Goal: Task Accomplishment & Management: Manage account settings

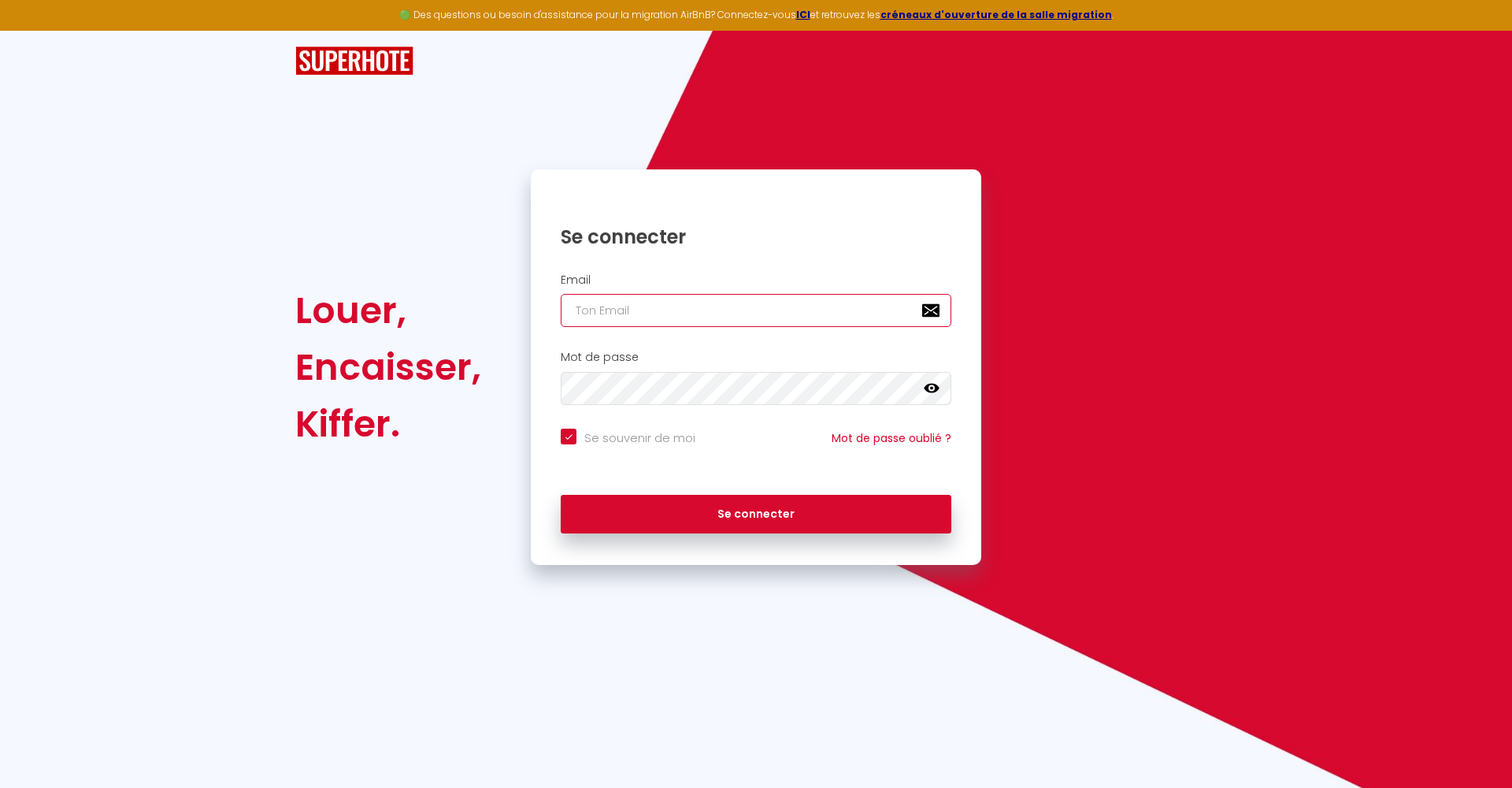
type input "[DOMAIN_NAME][EMAIL_ADDRESS][DOMAIN_NAME]"
click at [756, 511] on button "Se connecter" at bounding box center [756, 515] width 391 height 40
checkbox input "true"
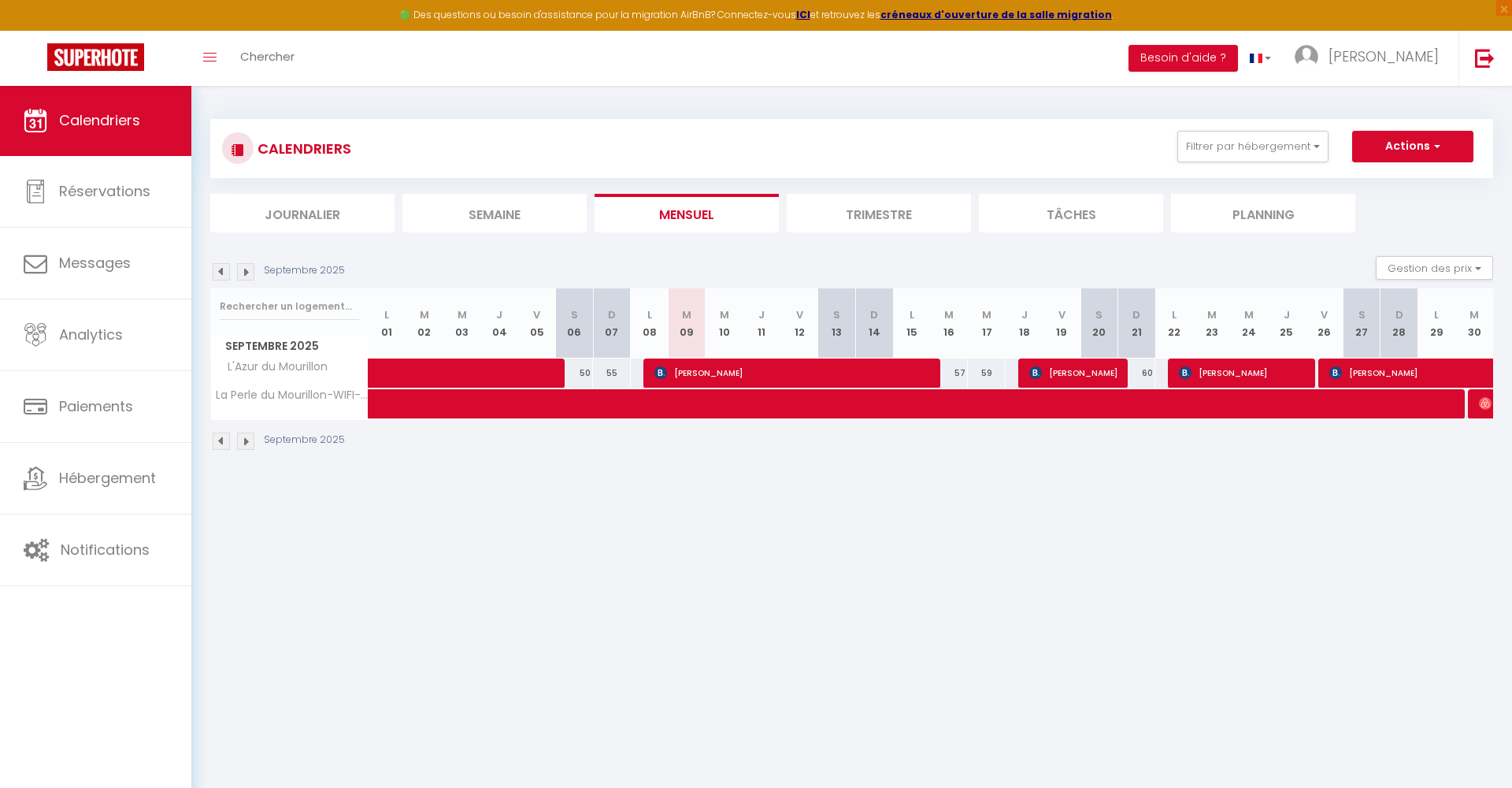
click at [214, 270] on img at bounding box center [221, 272] width 17 height 17
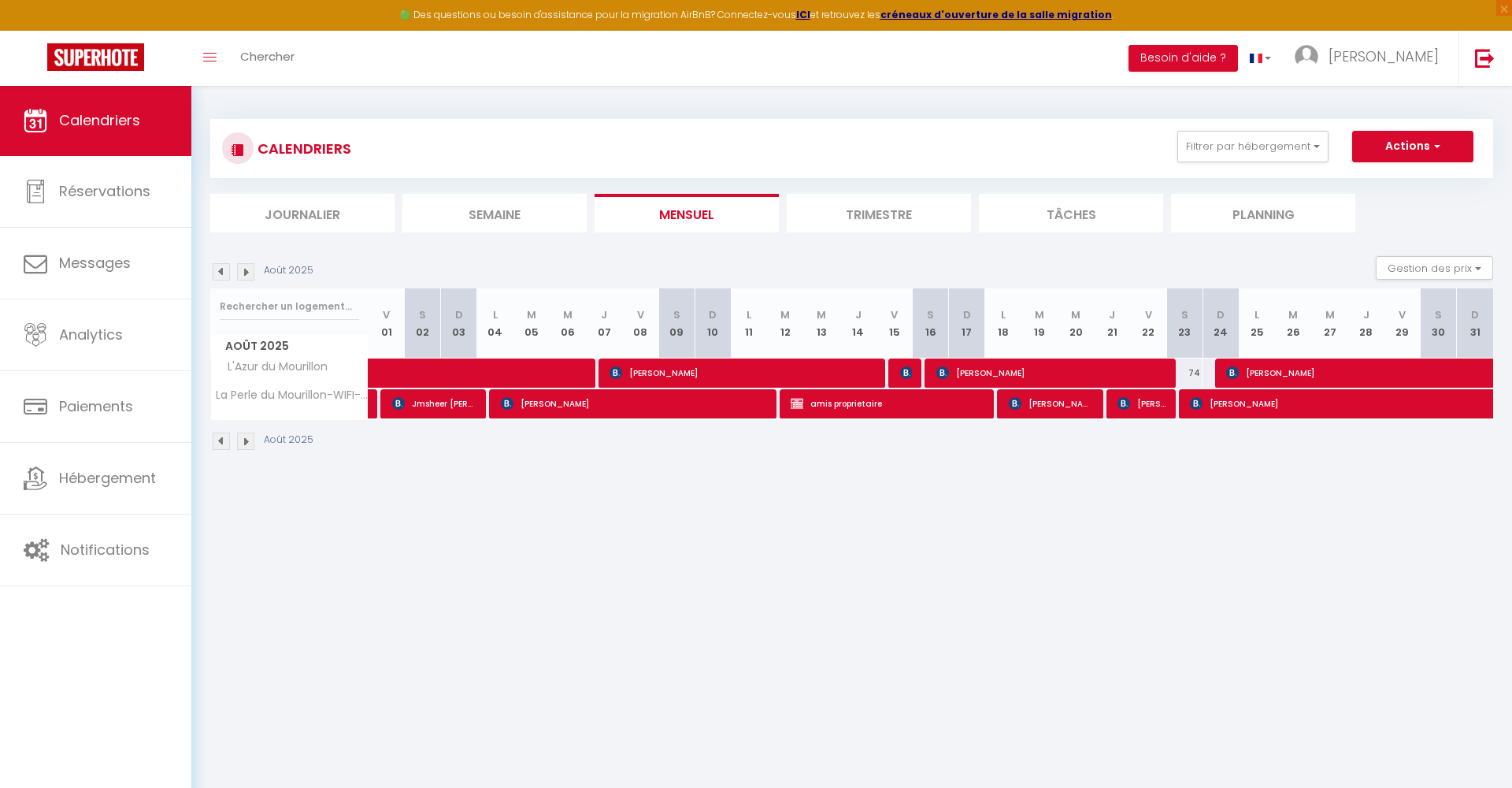
click at [221, 269] on img at bounding box center [221, 272] width 17 height 17
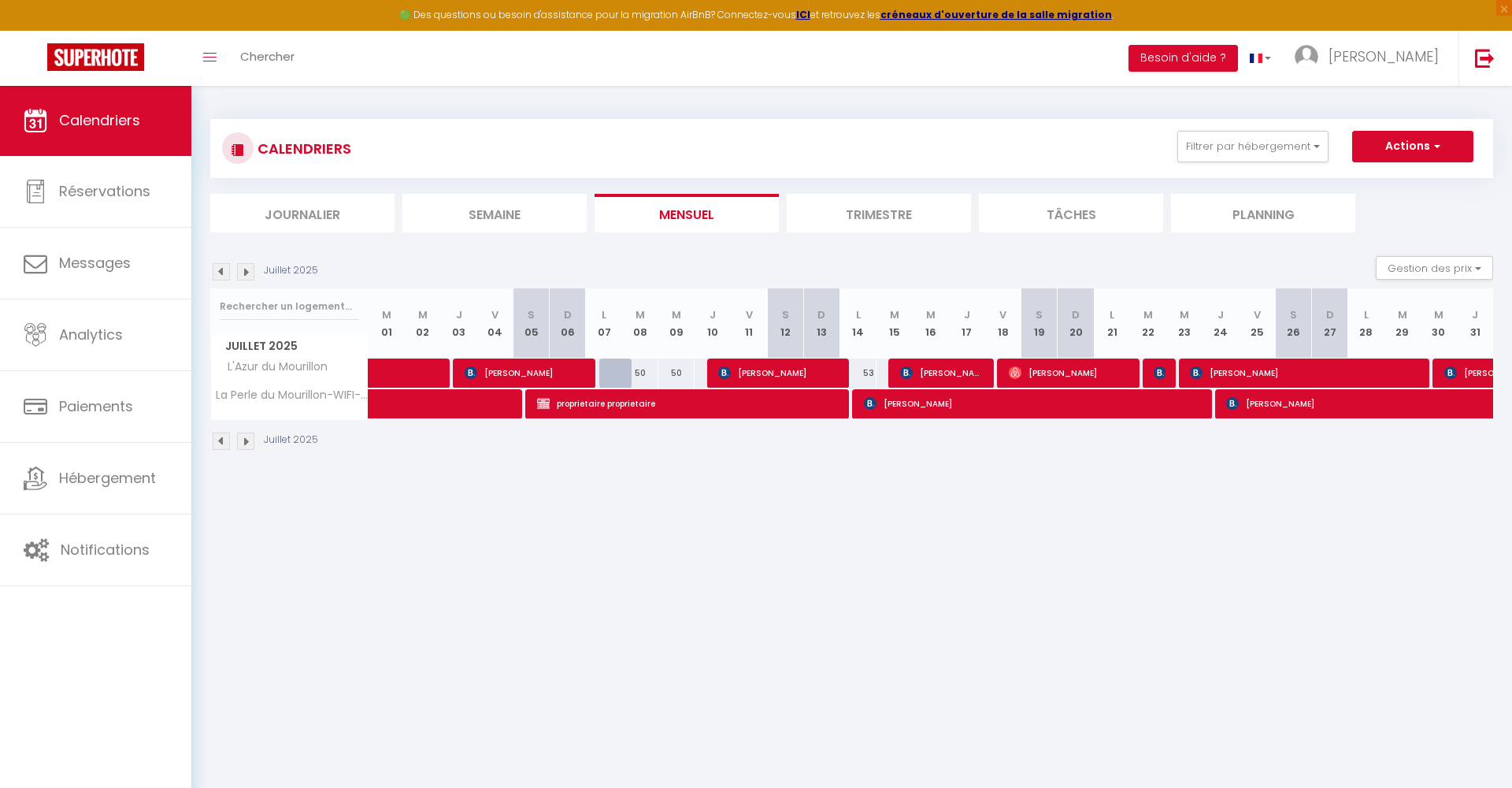
click at [247, 271] on img at bounding box center [245, 272] width 17 height 17
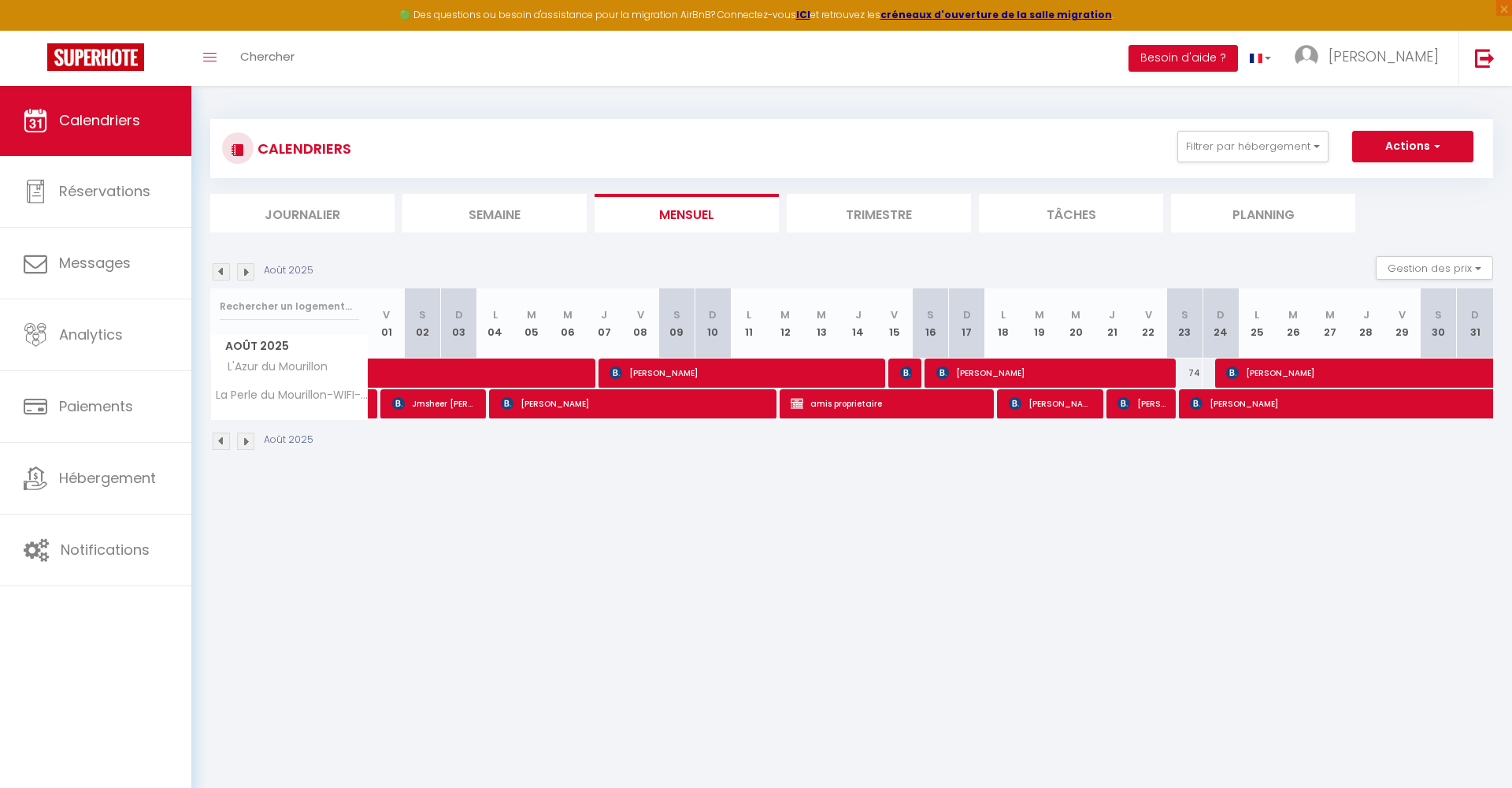
click at [1085, 370] on span "[PERSON_NAME]" at bounding box center [1051, 373] width 230 height 30
select select "OK"
select select "0"
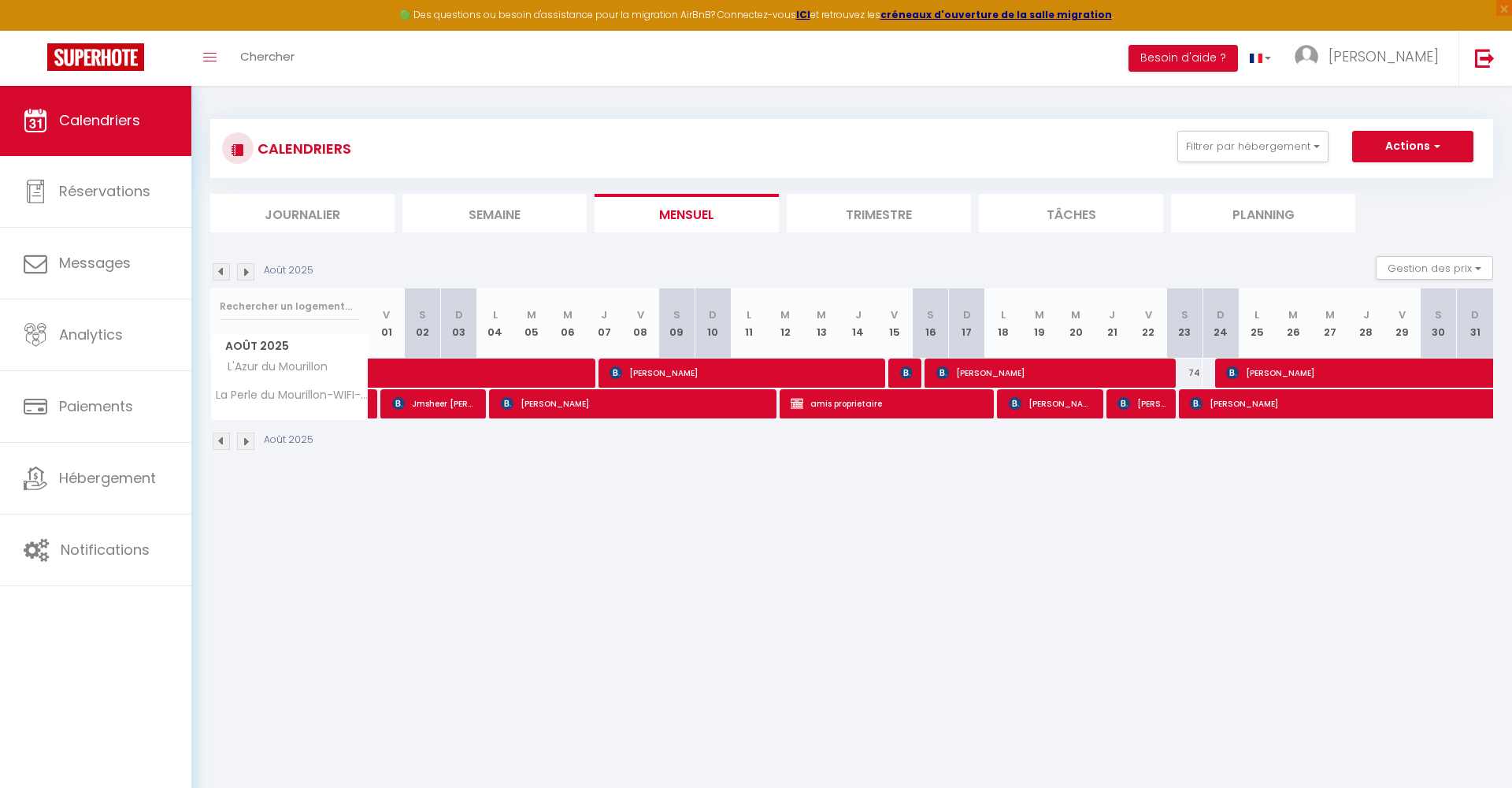
select select "1"
select select
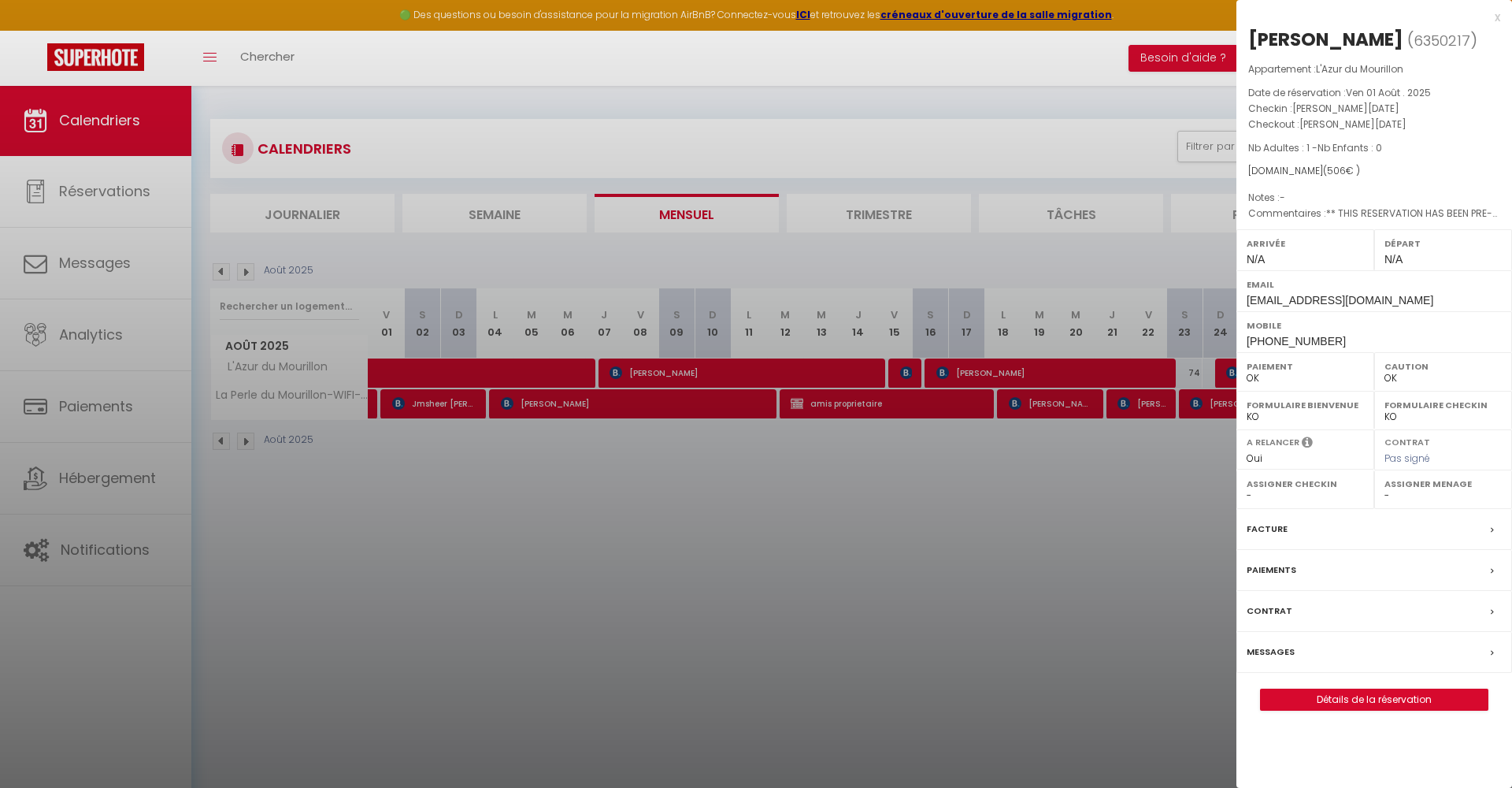
select select "51410"
click at [1357, 698] on link "Détails de la réservation" at bounding box center [1374, 700] width 227 height 21
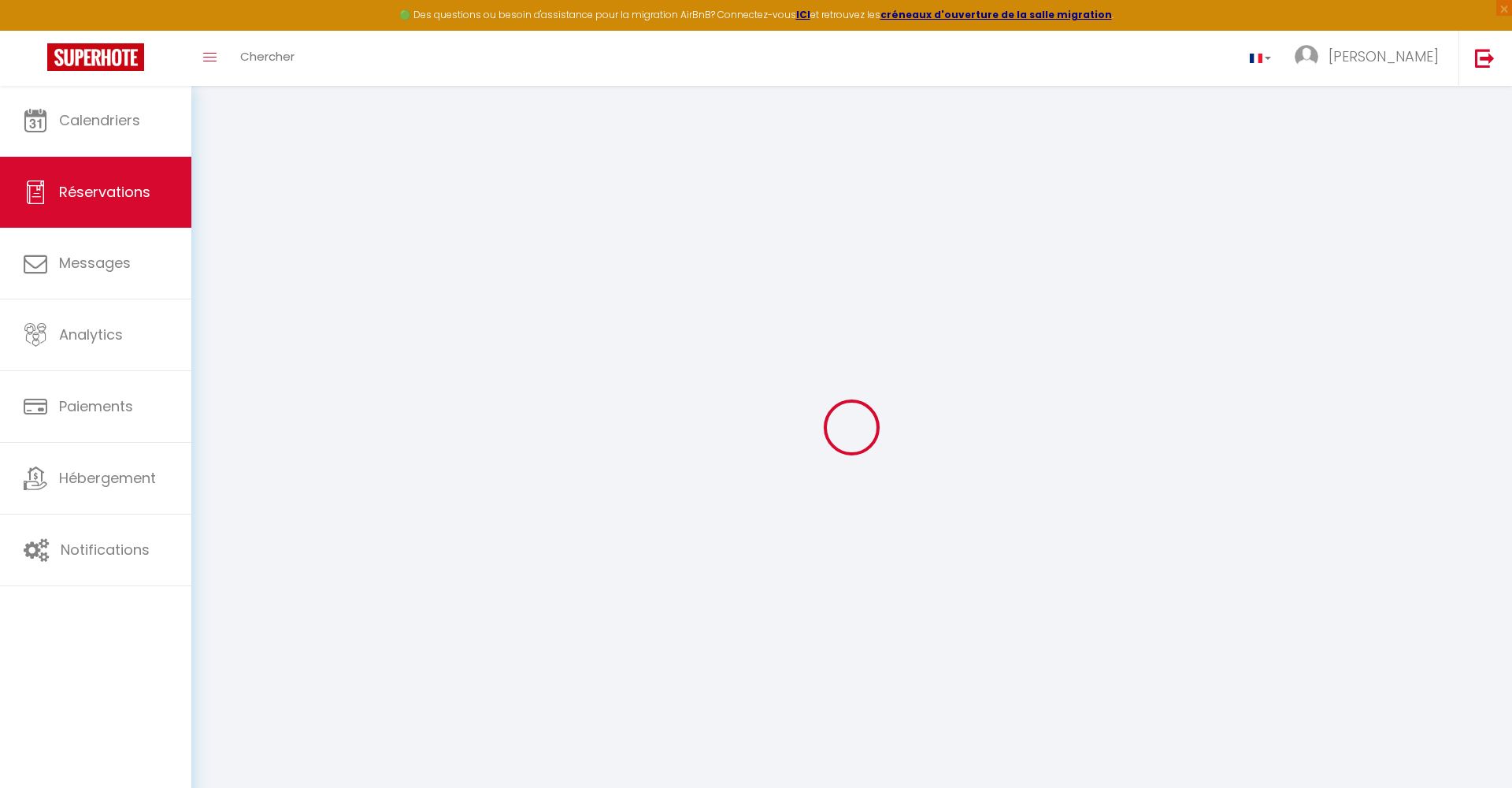
type input "[PERSON_NAME]"
type input "Aouir"
type input "[EMAIL_ADDRESS][DOMAIN_NAME]"
type input "[PHONE_NUMBER]"
select select "FR"
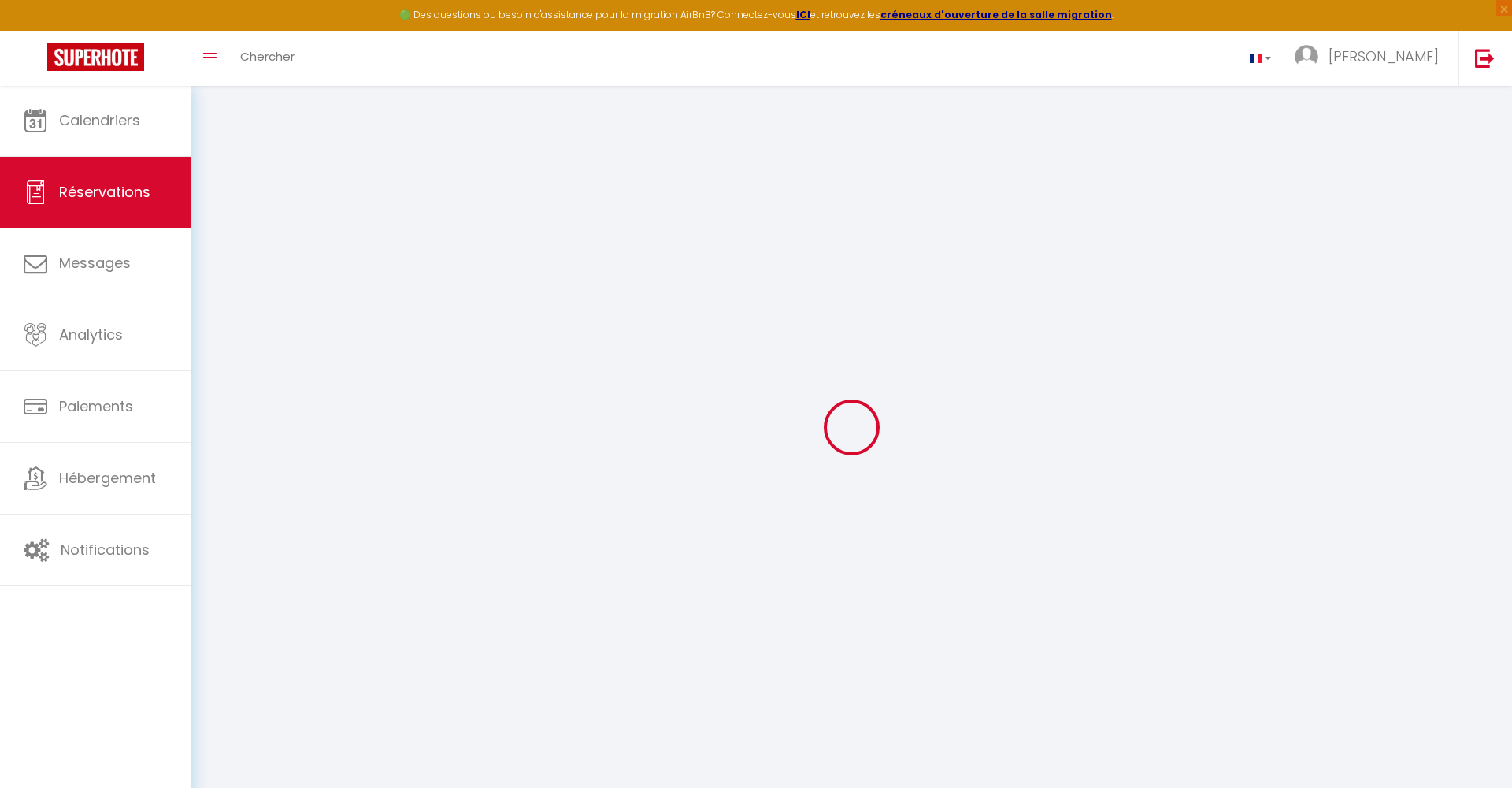
type input "18"
type input "76.04"
select select "51753"
select select "1"
select select
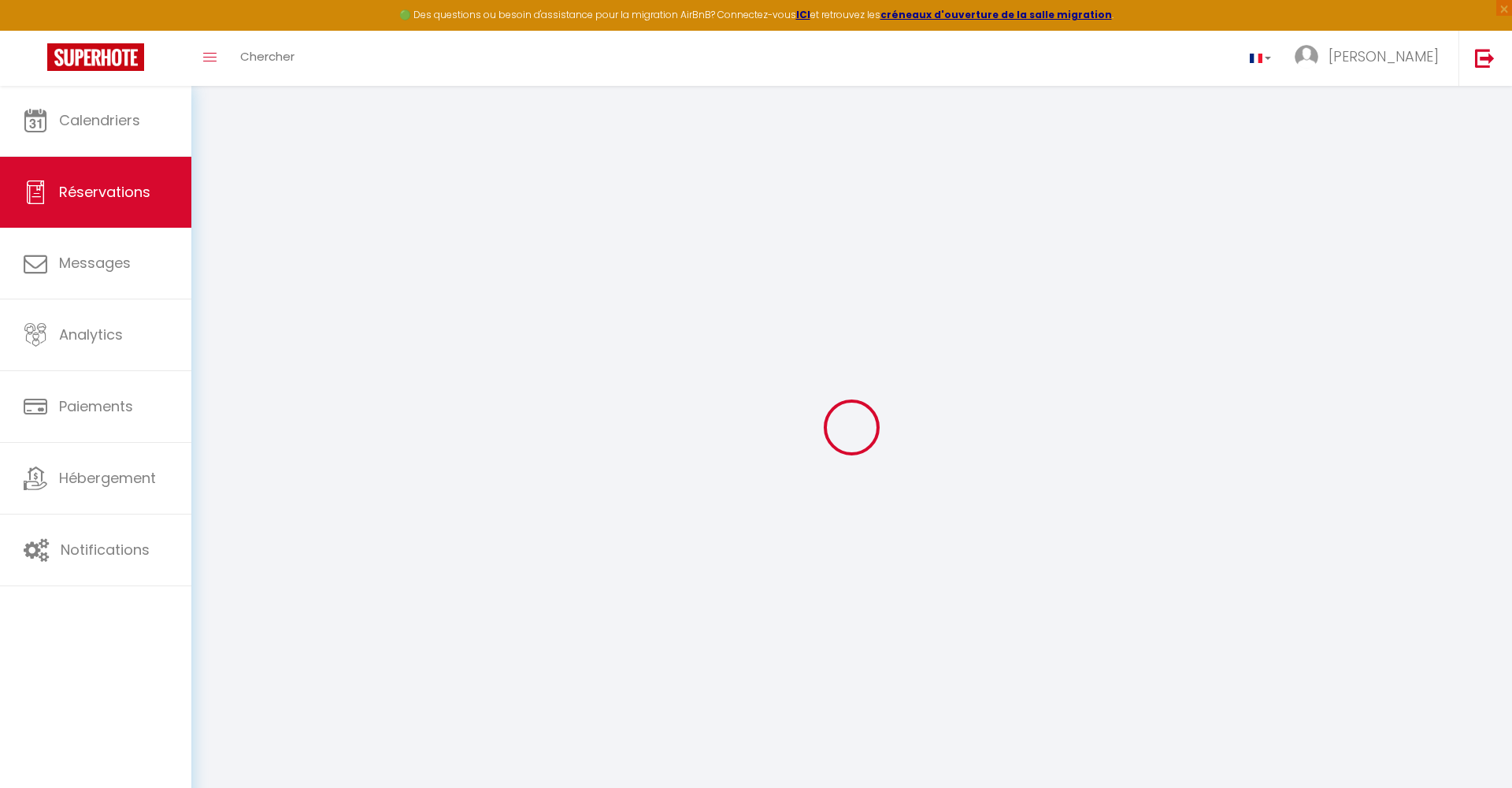
select select
type input "1"
select select "12"
select select "15"
type input "452"
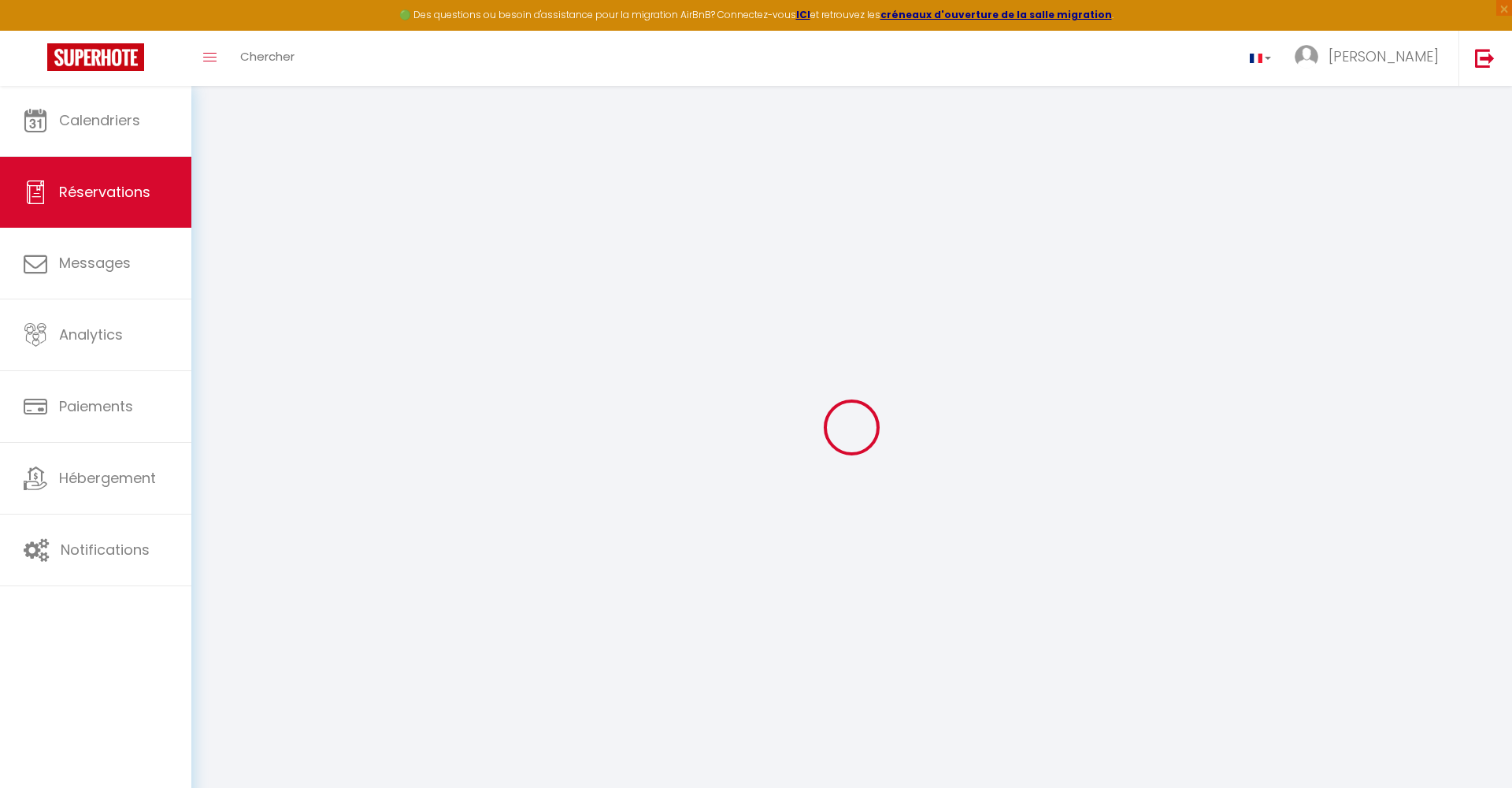
checkbox input "false"
select select "2"
type input "36"
type input "18"
type input "0"
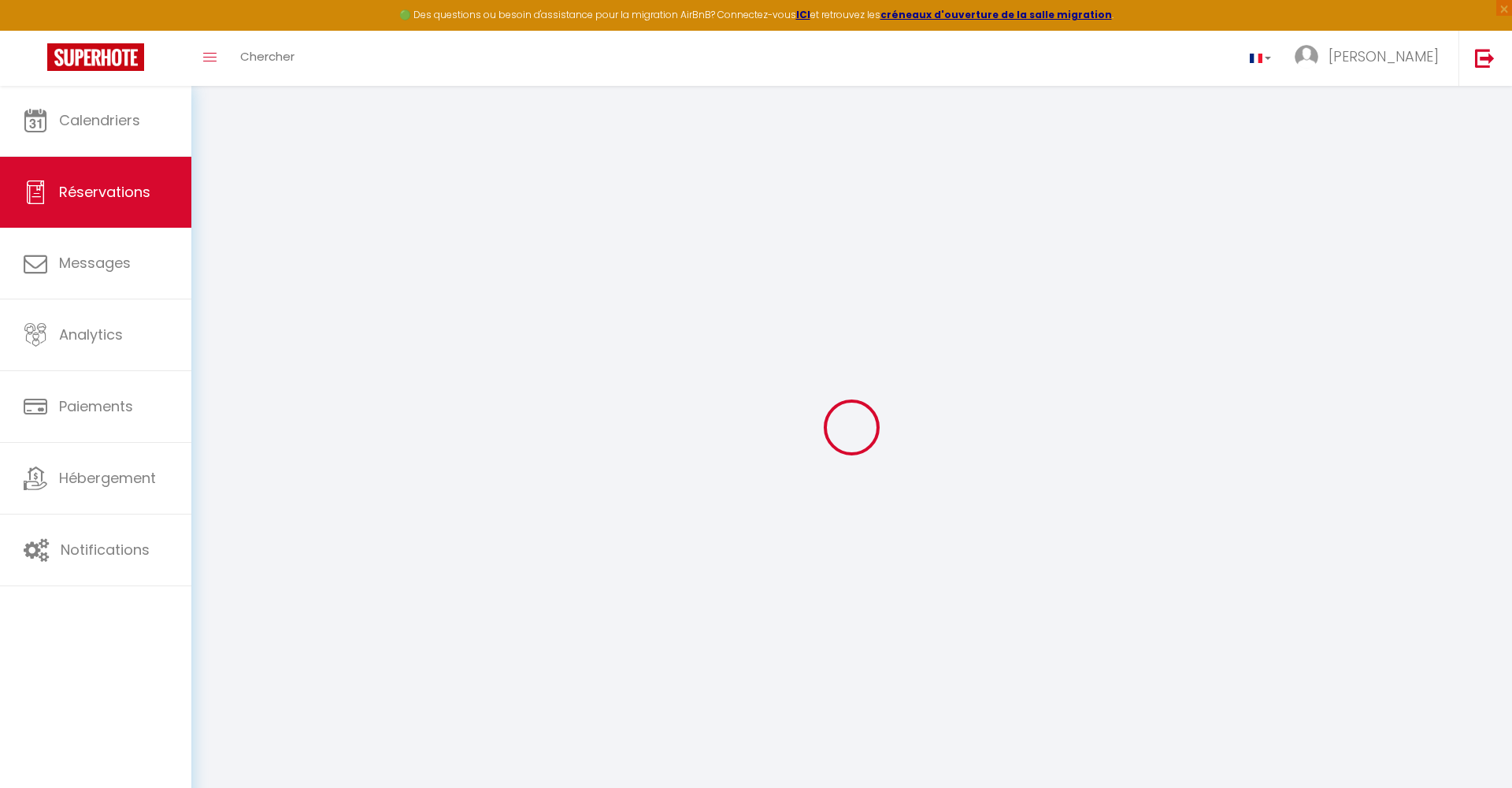
select select
checkbox input "false"
select select
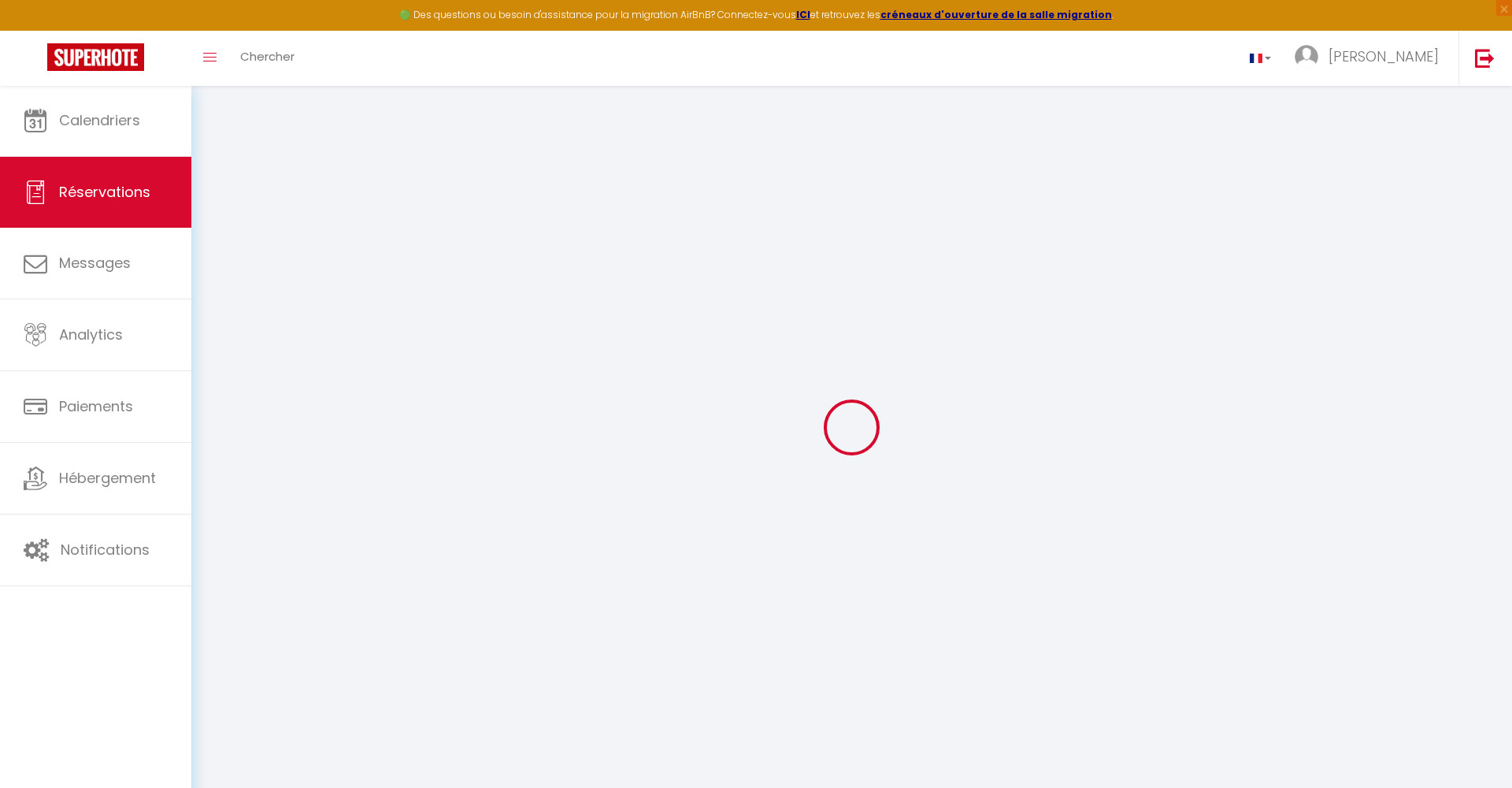
checkbox input "false"
select select
checkbox input "false"
type textarea "** THIS RESERVATION HAS BEEN PRE-PAID ** BOOKING NOTE : Payment charge is EUR 7…"
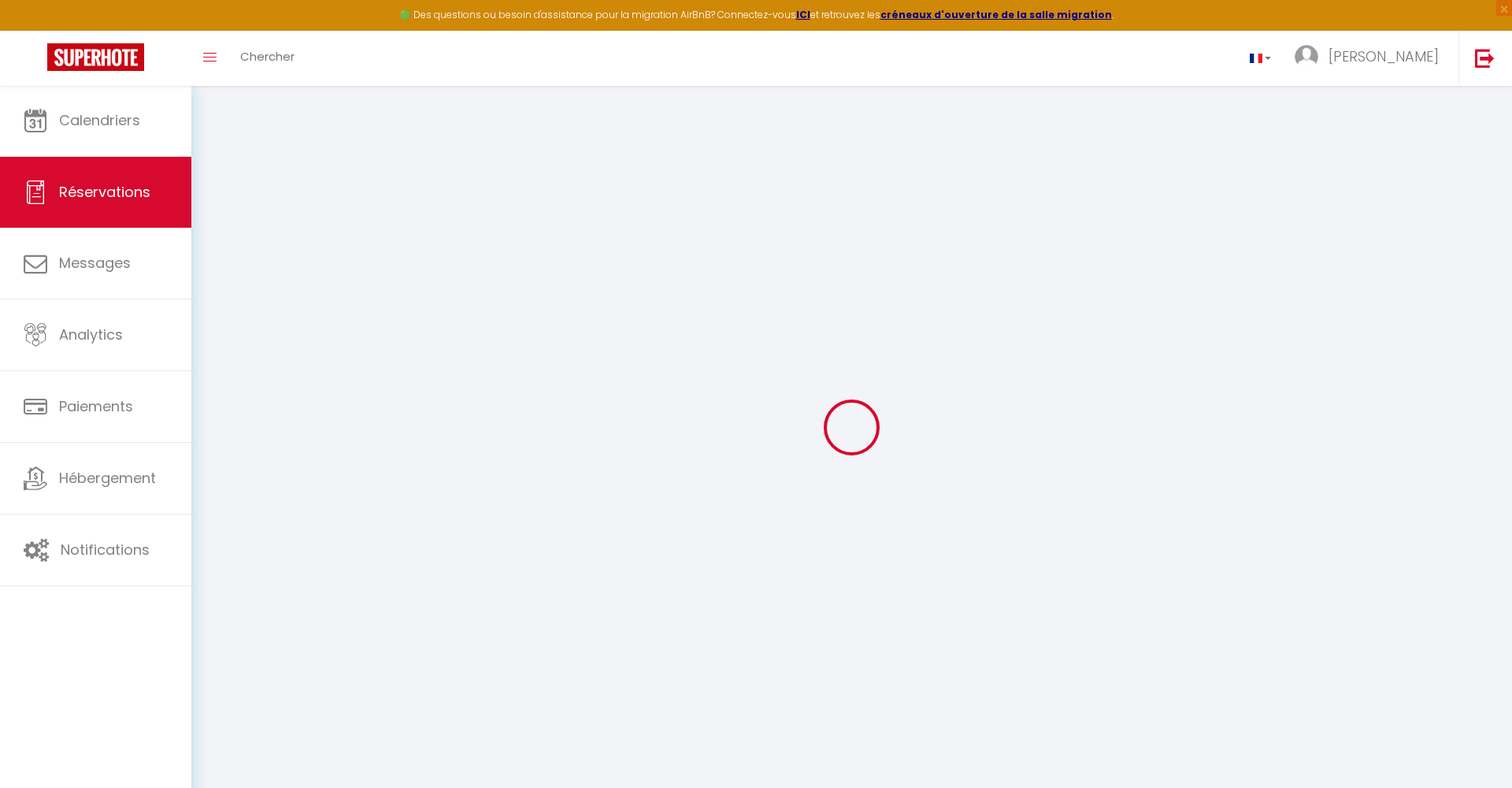
type input "36"
select select
checkbox input "false"
select select
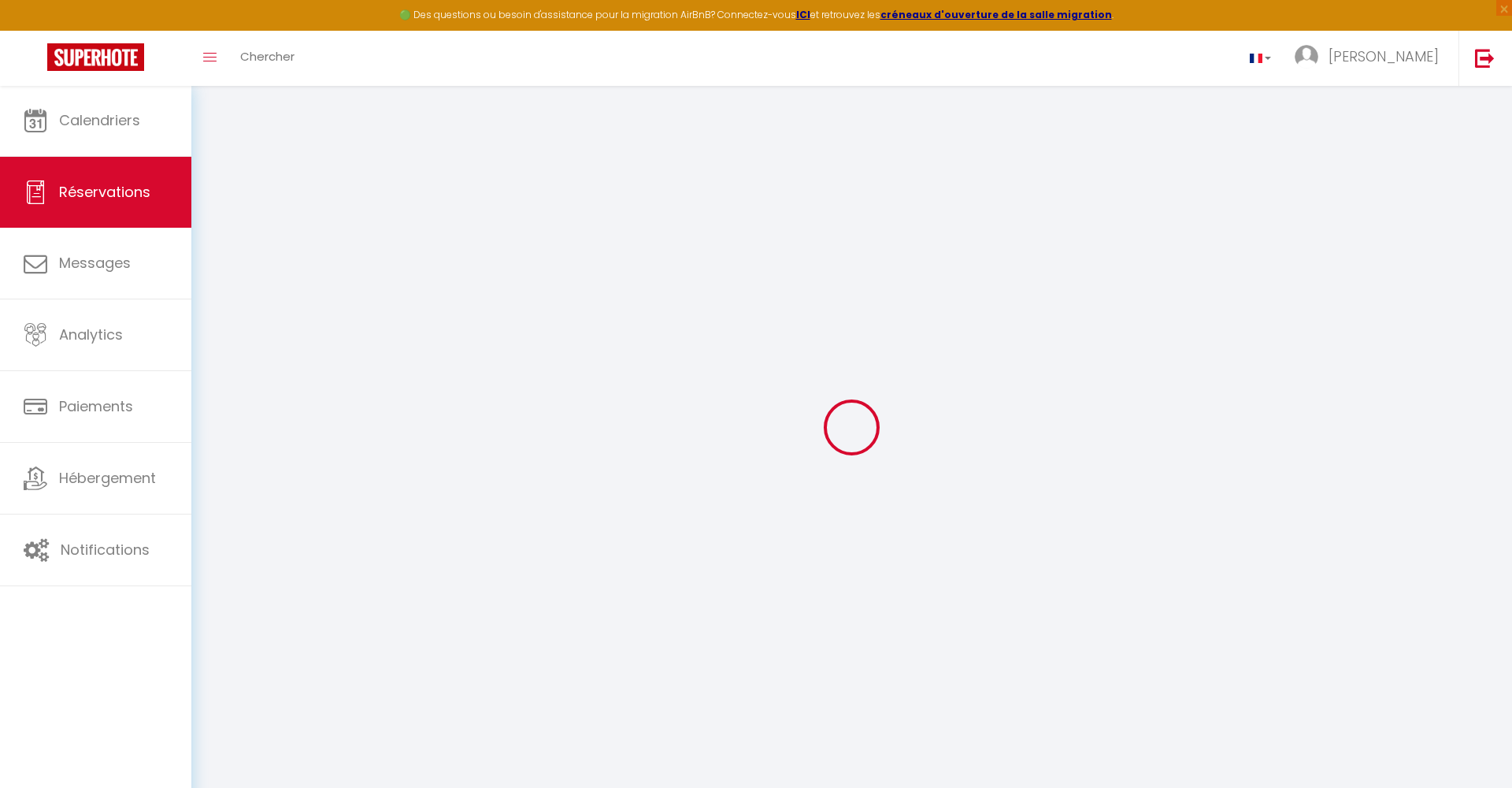
select select
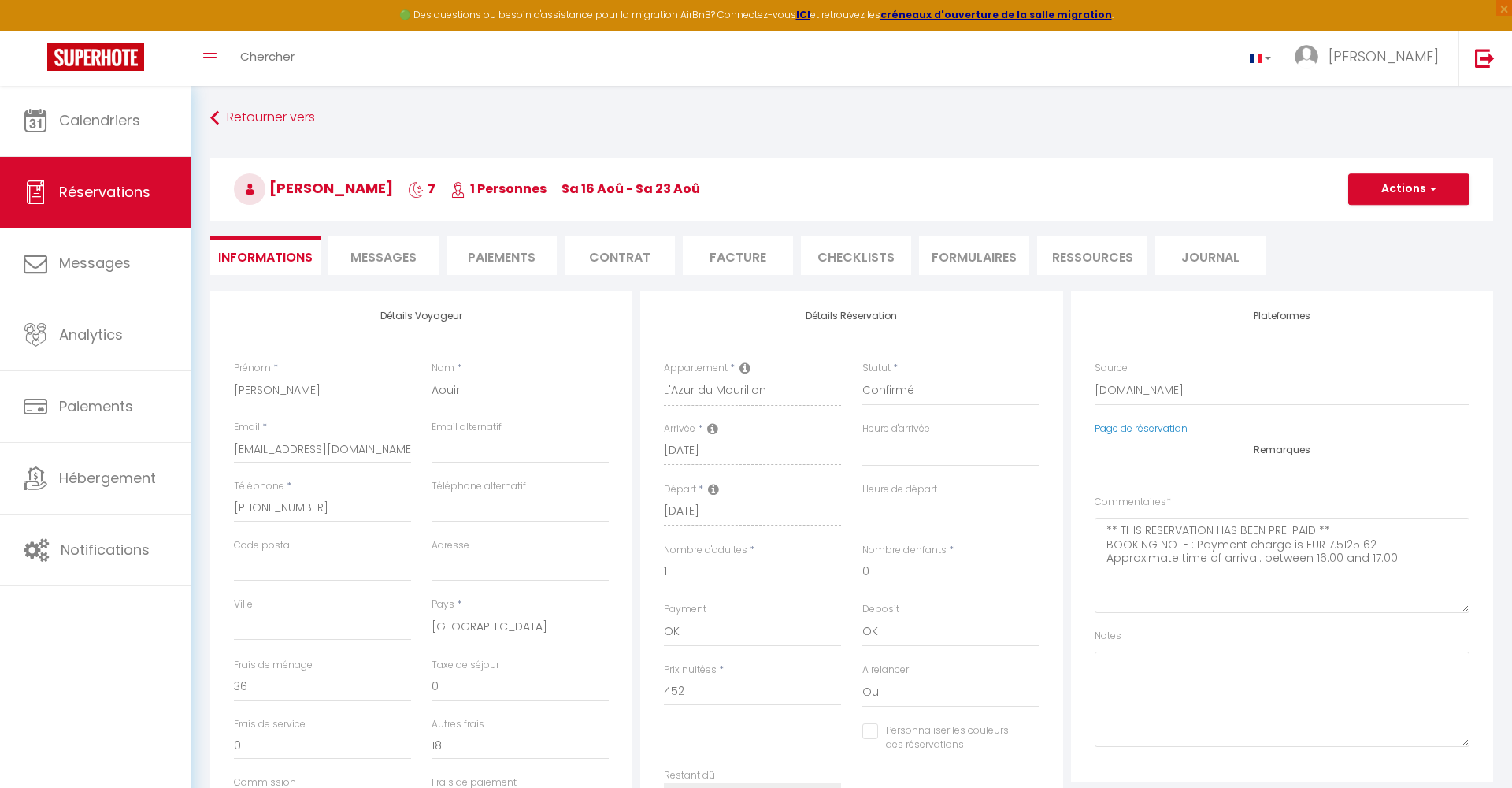
select select
checkbox input "false"
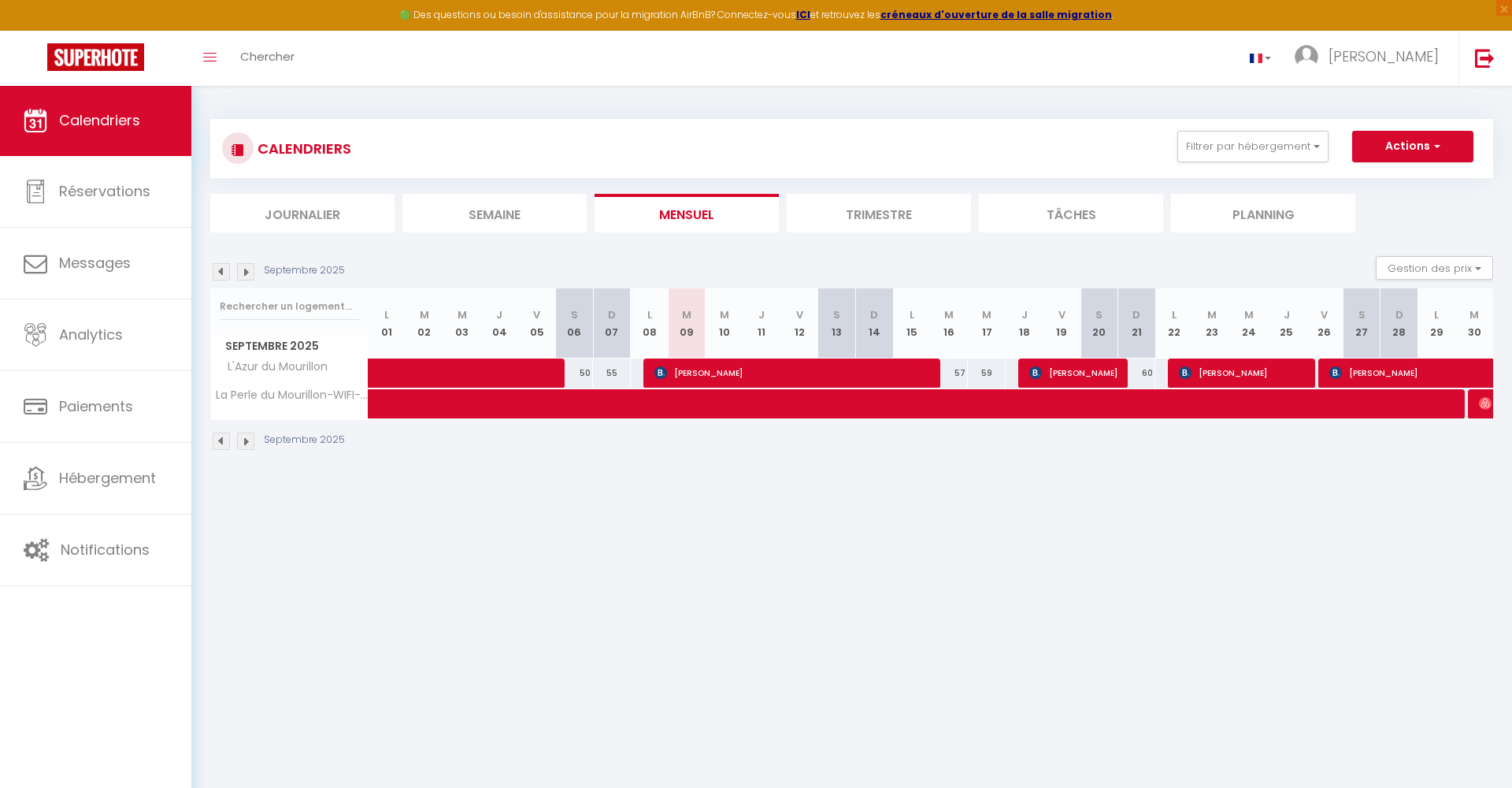
click at [225, 269] on img at bounding box center [221, 272] width 17 height 17
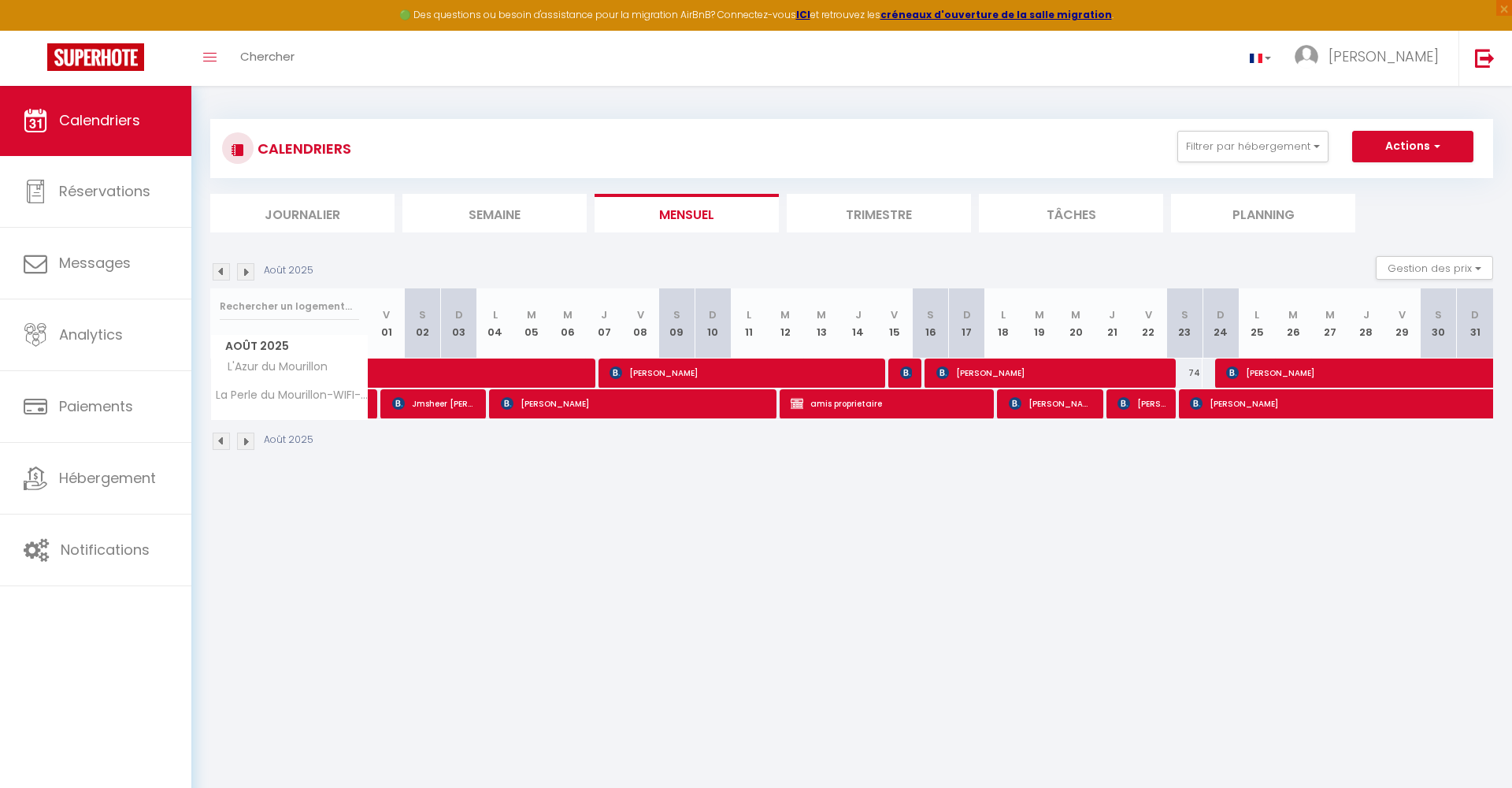
click at [245, 272] on img at bounding box center [245, 272] width 17 height 17
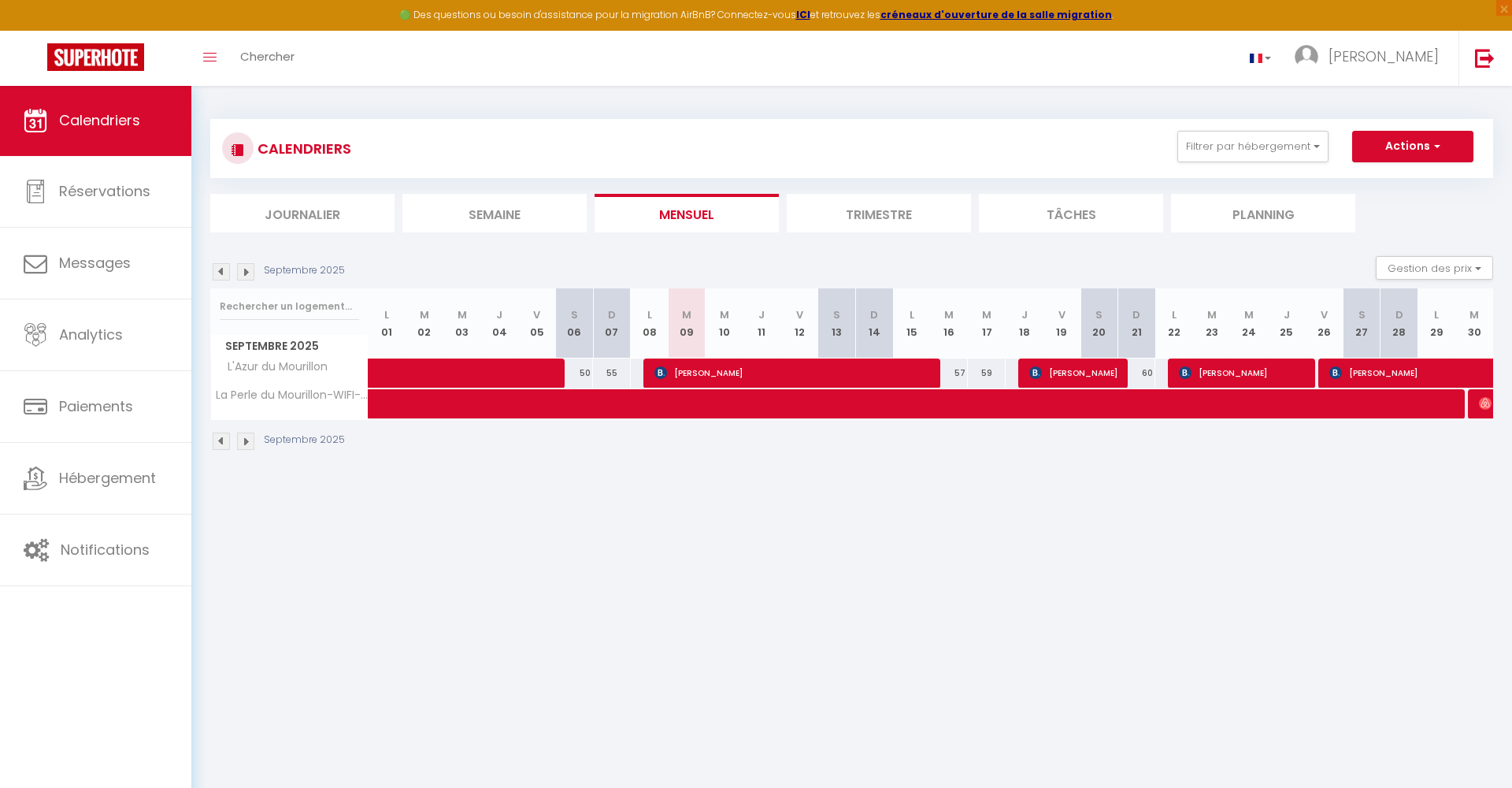
click at [244, 269] on img at bounding box center [245, 272] width 17 height 17
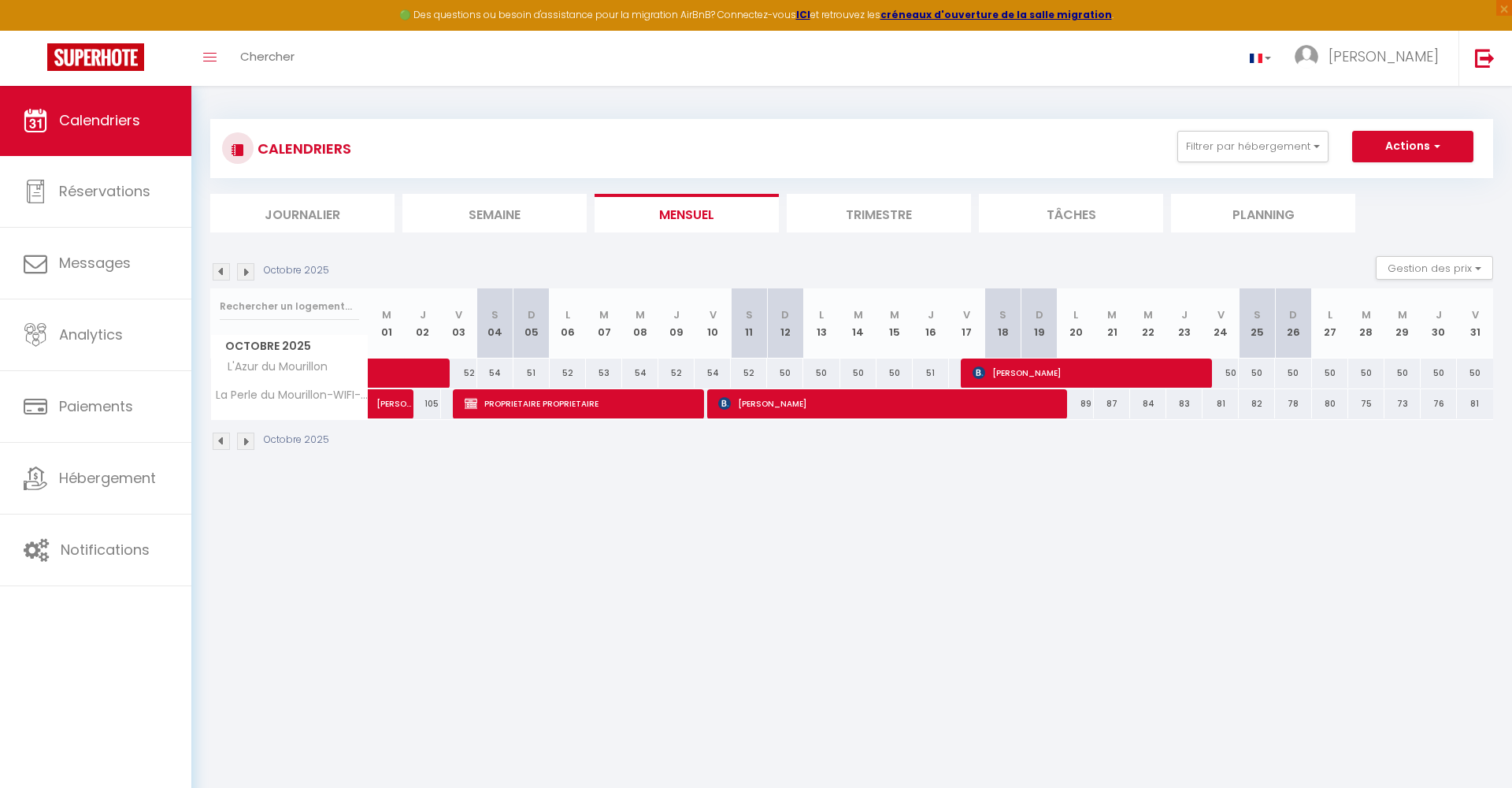
click at [223, 271] on img at bounding box center [221, 272] width 17 height 17
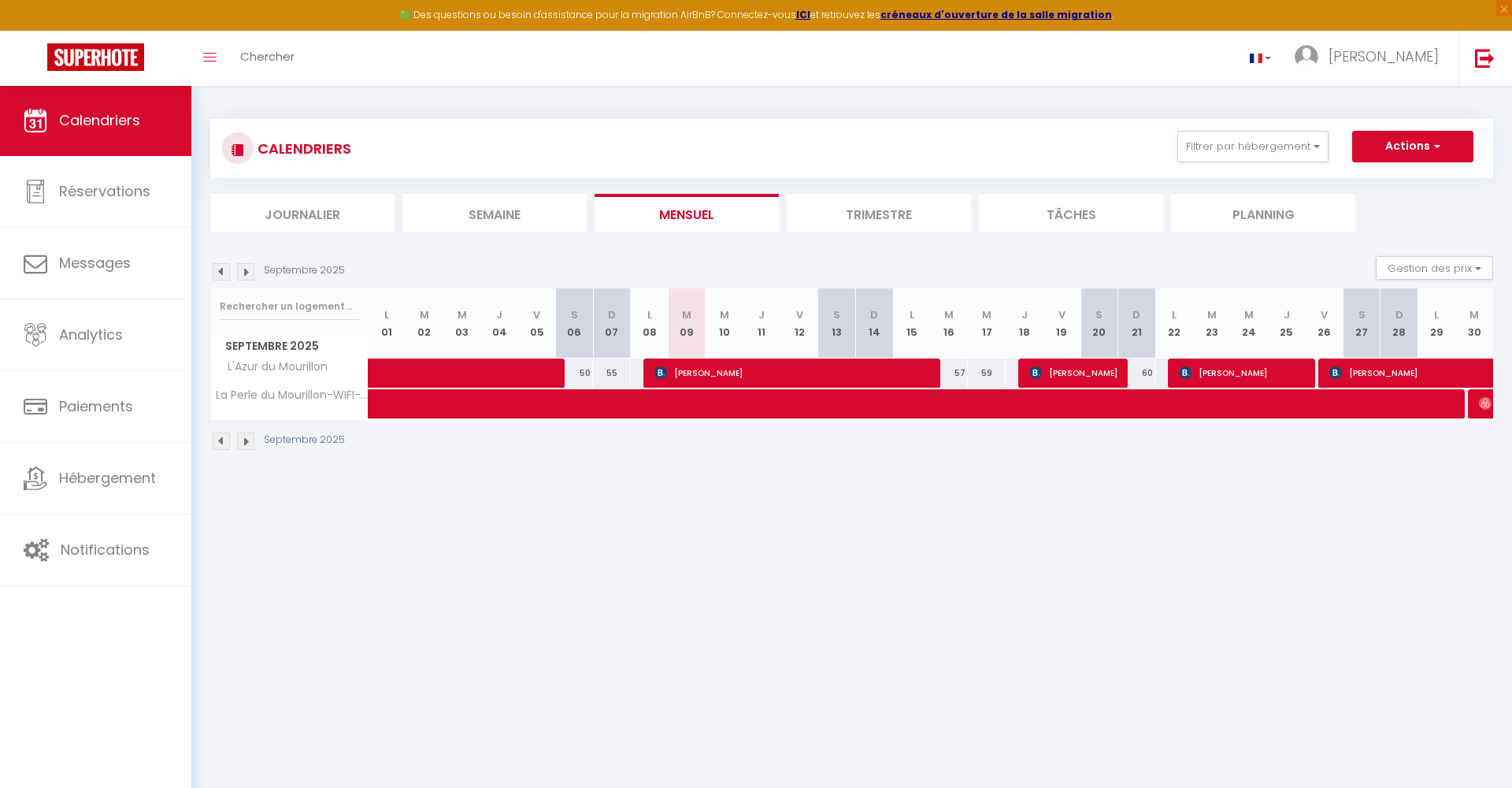
click at [248, 270] on img at bounding box center [245, 272] width 17 height 17
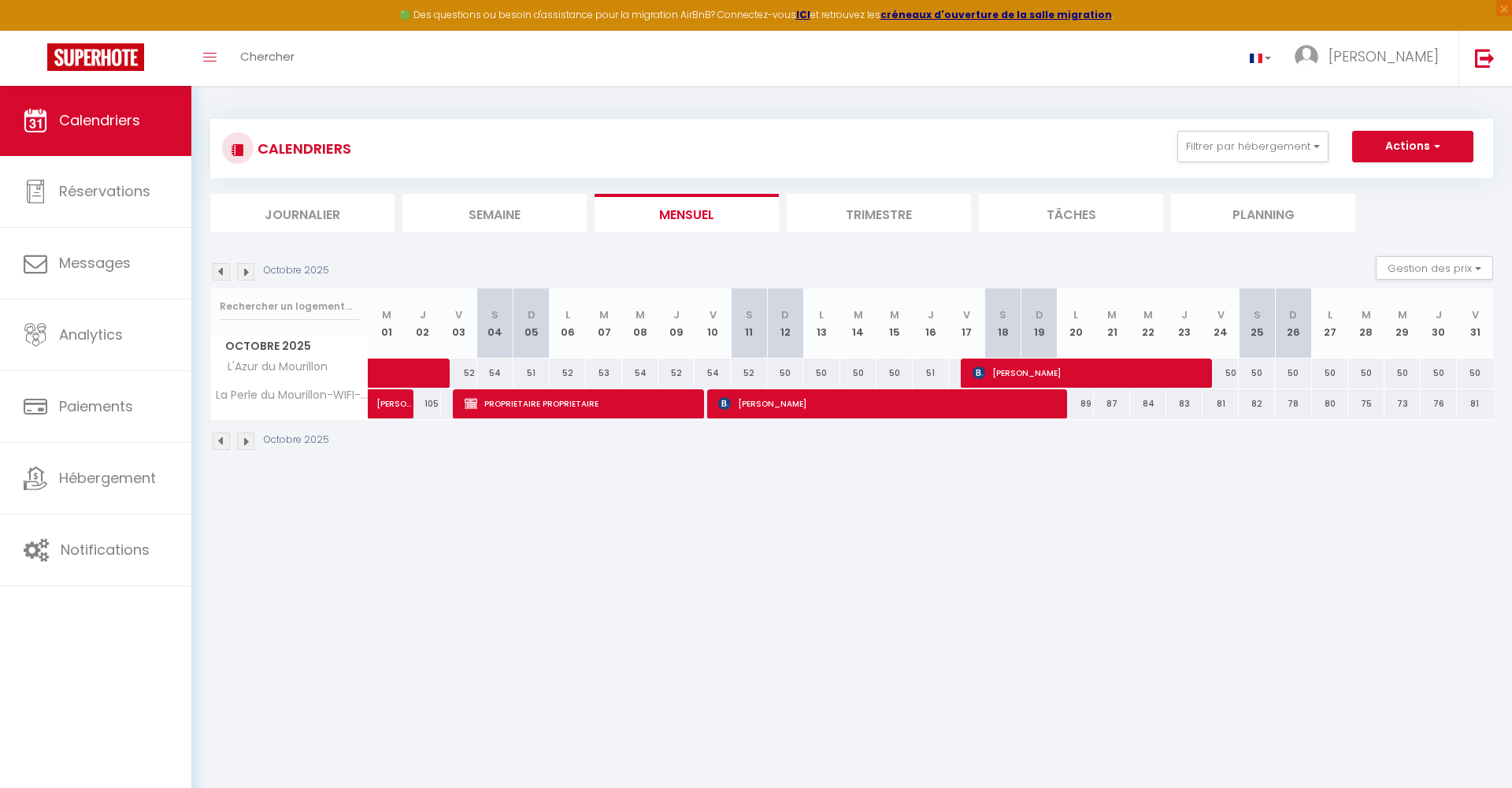
click at [246, 273] on img at bounding box center [245, 272] width 17 height 17
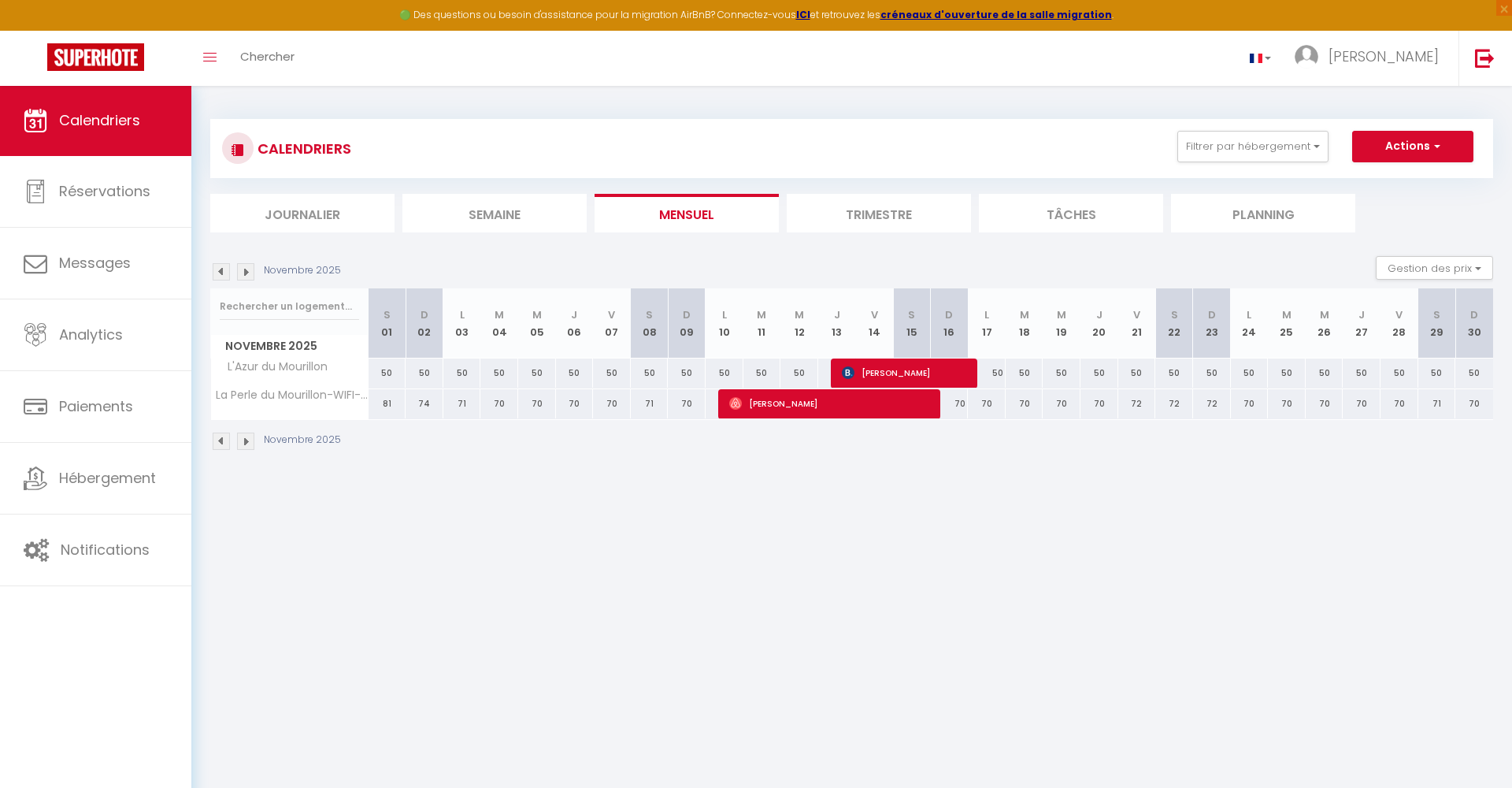
click at [246, 273] on img at bounding box center [245, 272] width 17 height 17
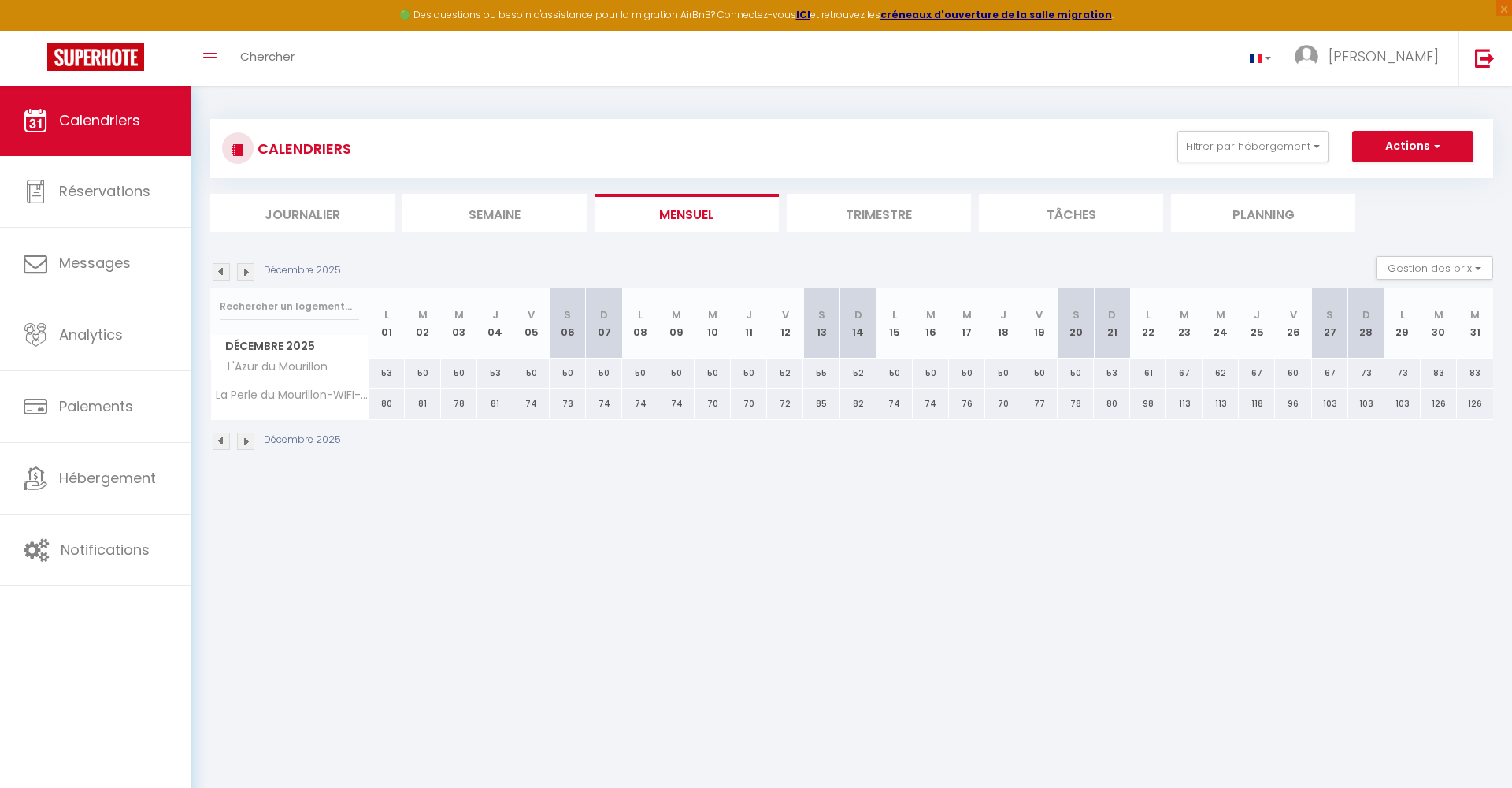
click at [246, 273] on img at bounding box center [245, 272] width 17 height 17
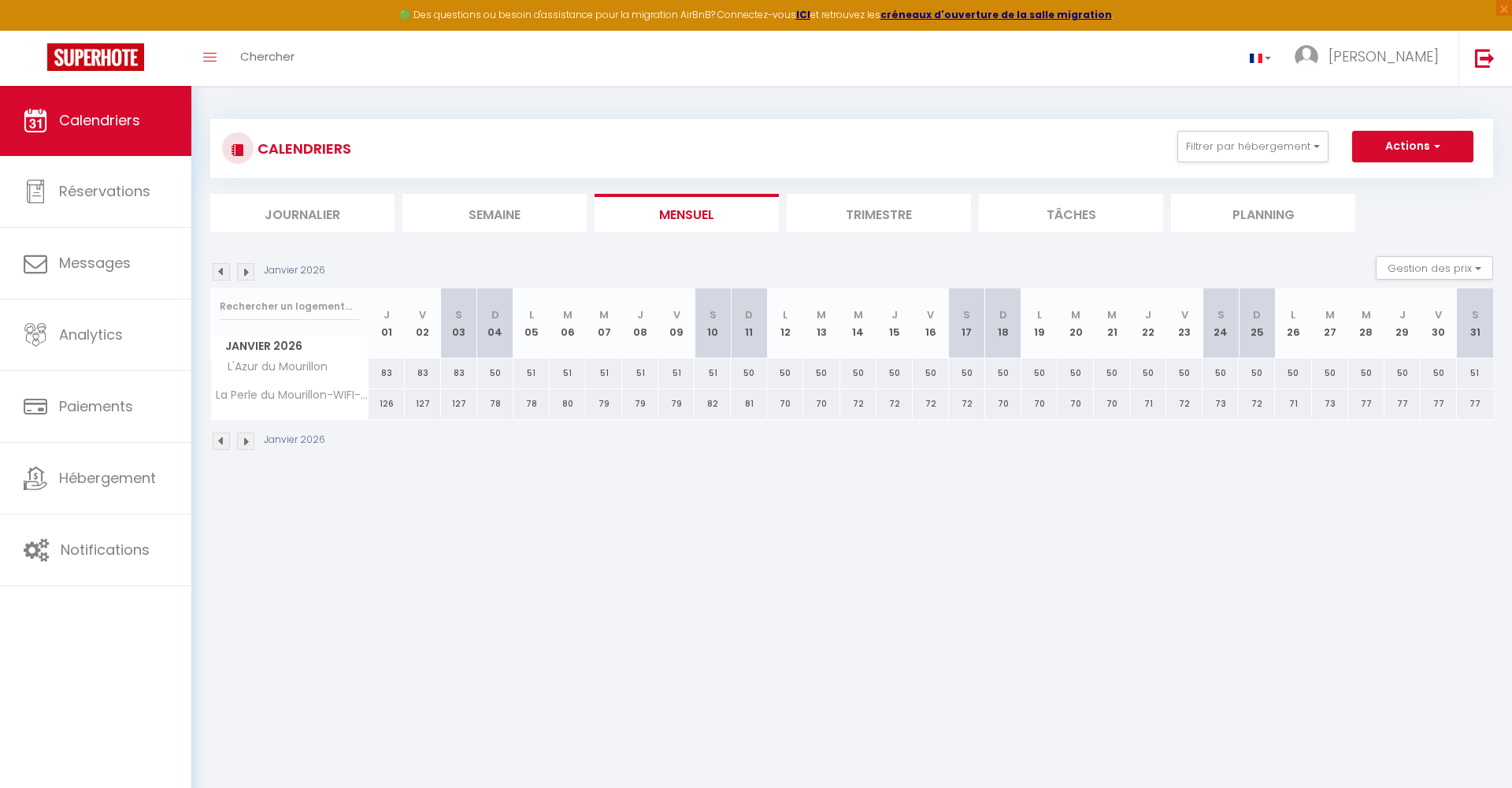
click at [223, 269] on img at bounding box center [221, 272] width 17 height 17
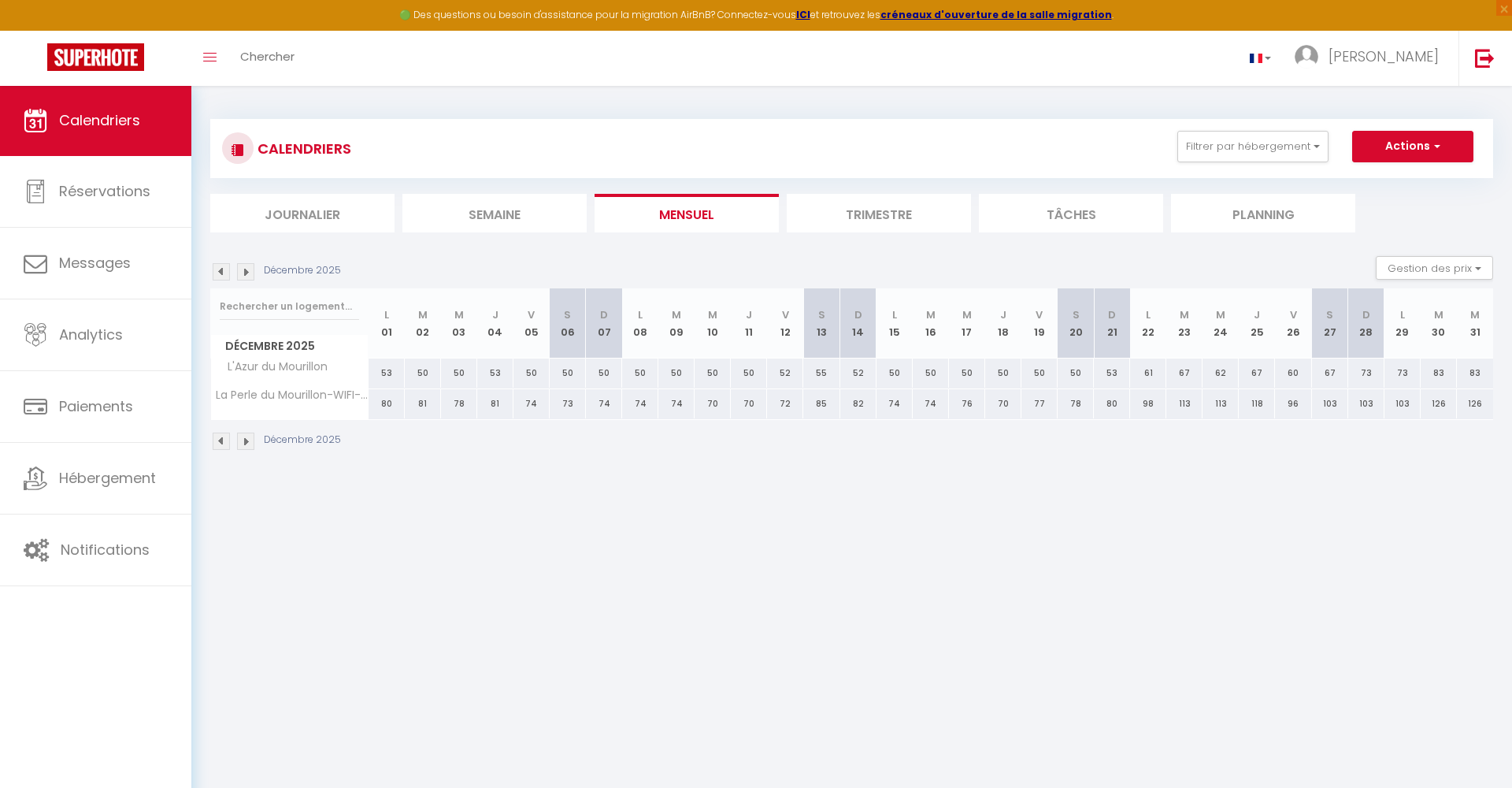
click at [223, 269] on img at bounding box center [221, 272] width 17 height 17
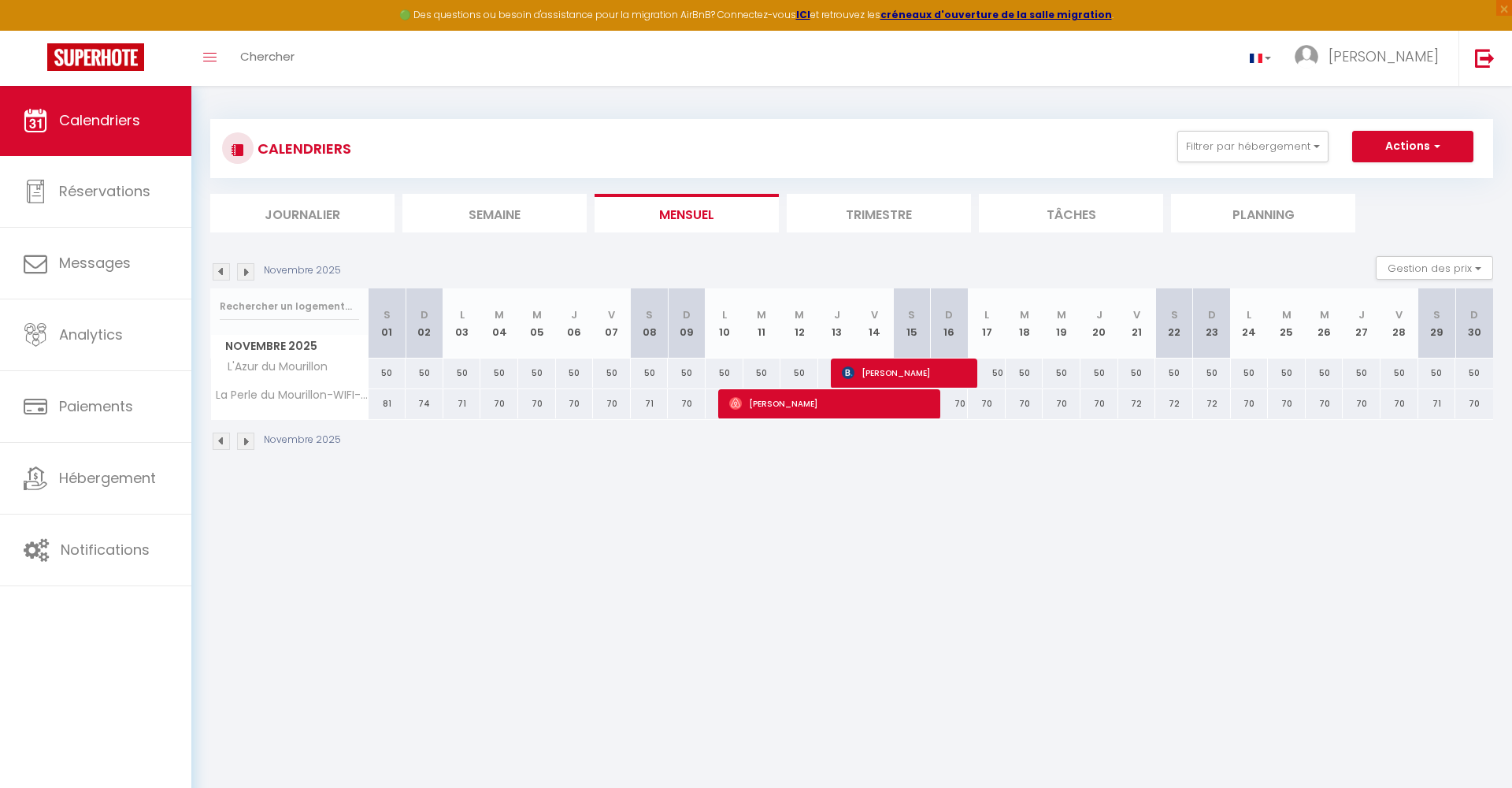
click at [223, 269] on img at bounding box center [221, 272] width 17 height 17
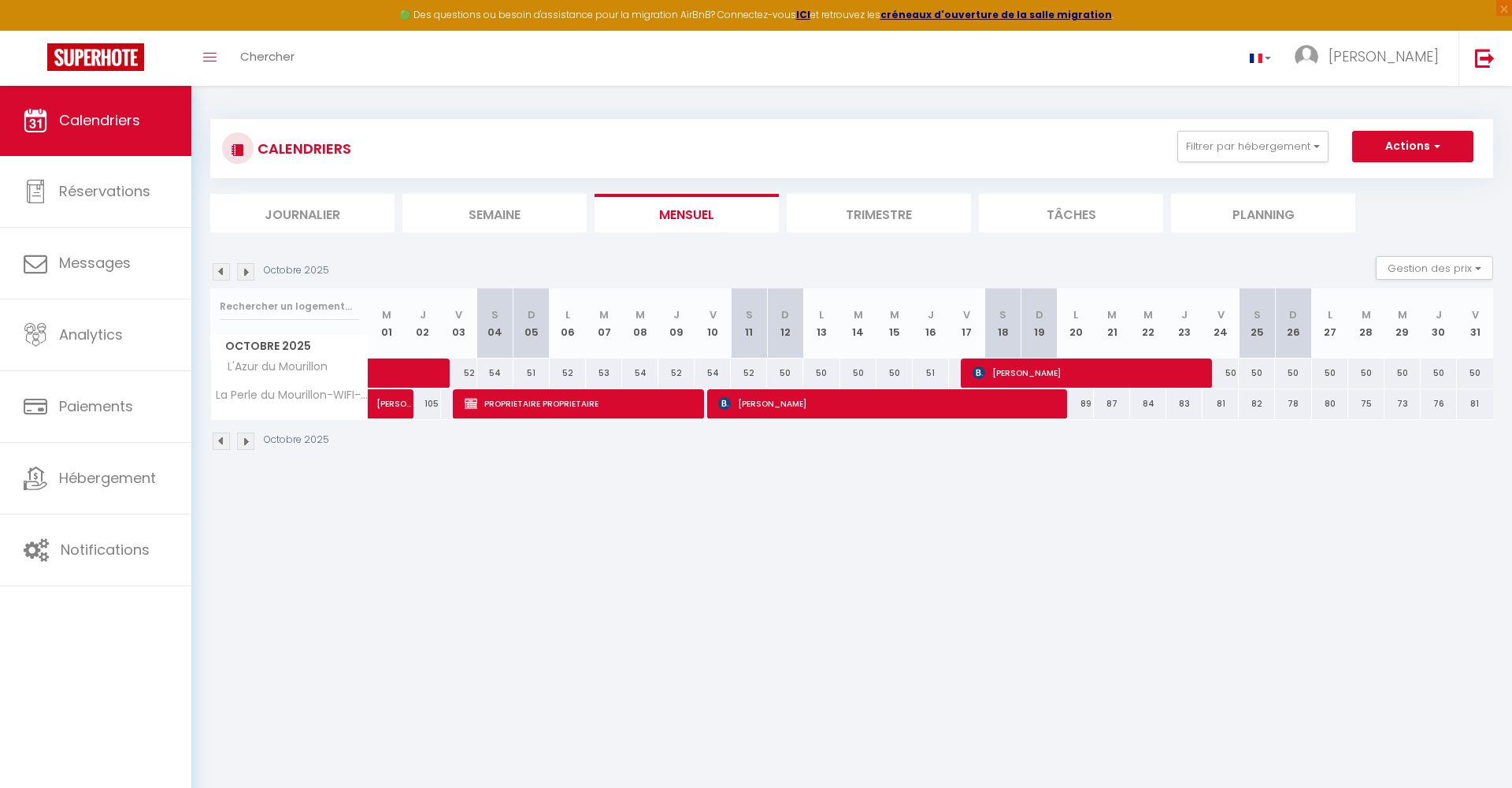
click at [223, 269] on img at bounding box center [221, 272] width 17 height 17
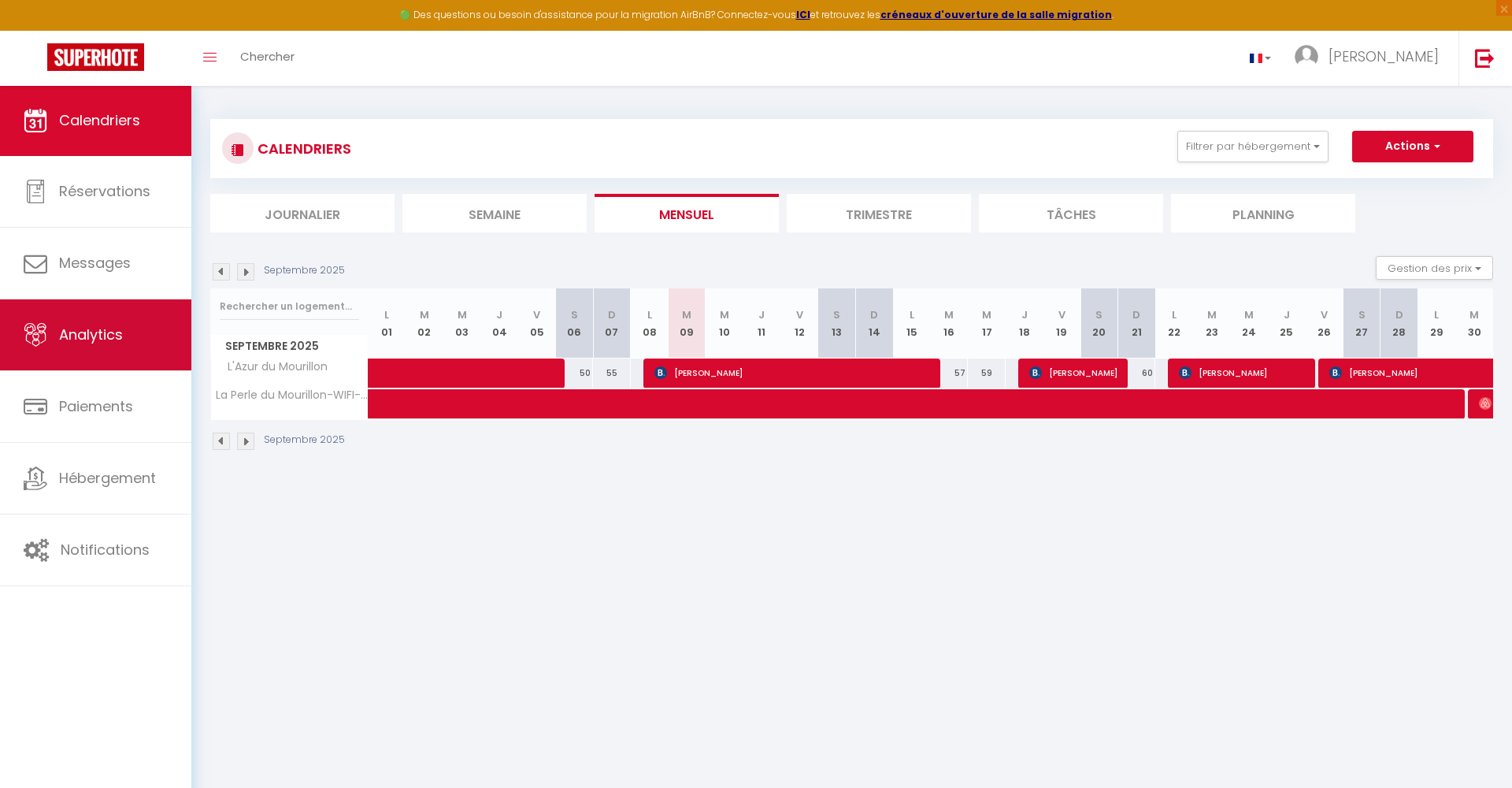
click at [114, 339] on span "Analytics" at bounding box center [91, 335] width 64 height 20
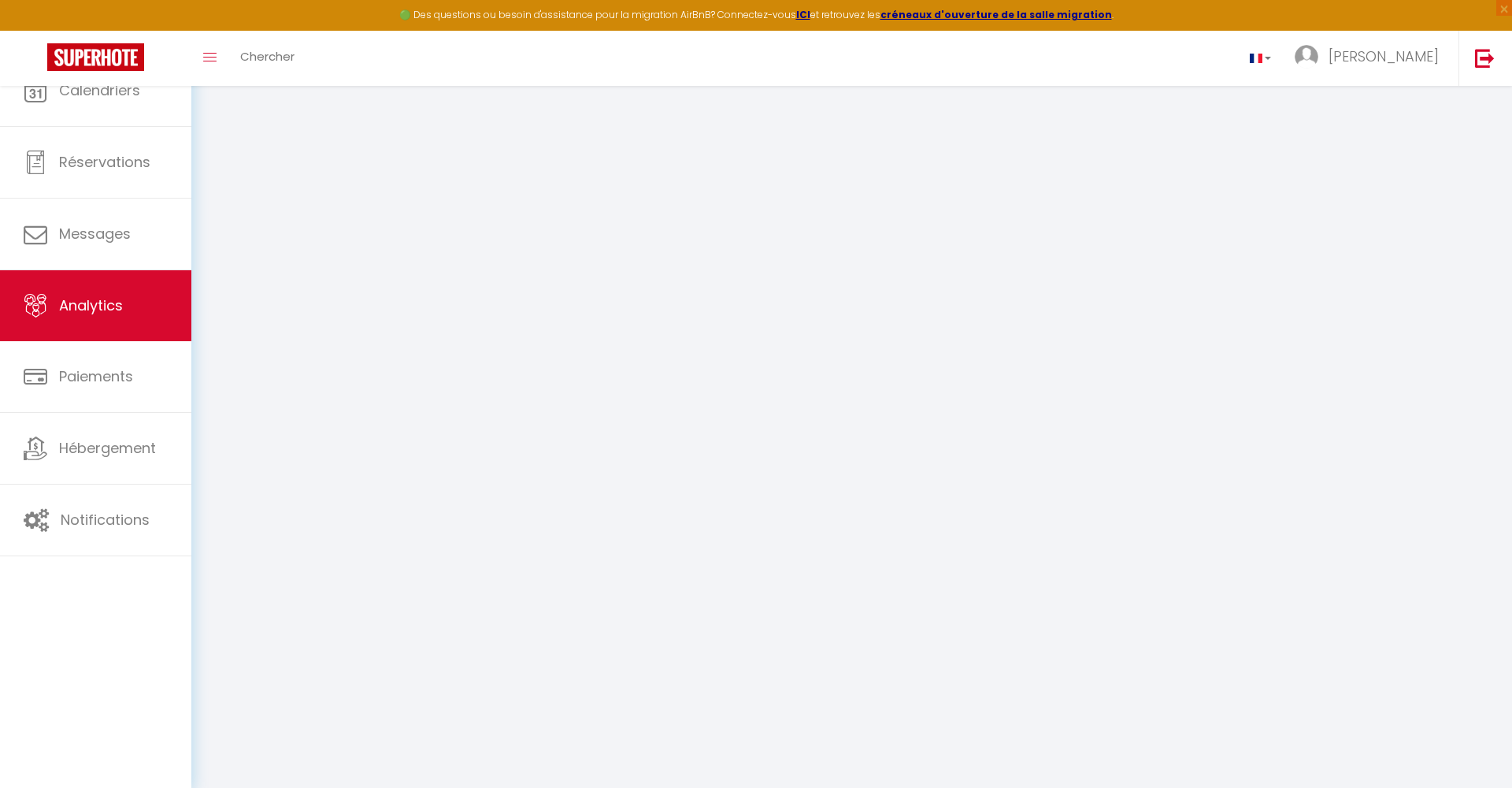
select select "2025"
select select "9"
